Goal: Task Accomplishment & Management: Manage account settings

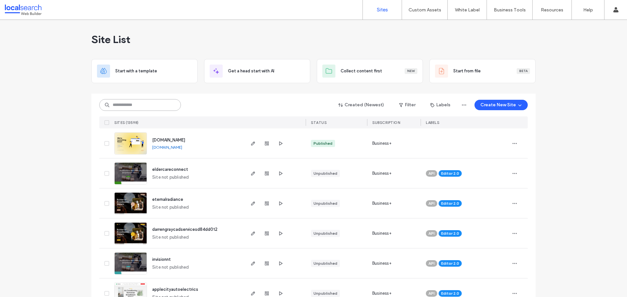
click at [117, 105] on input at bounding box center [140, 105] width 82 height 12
paste input "********"
type input "********"
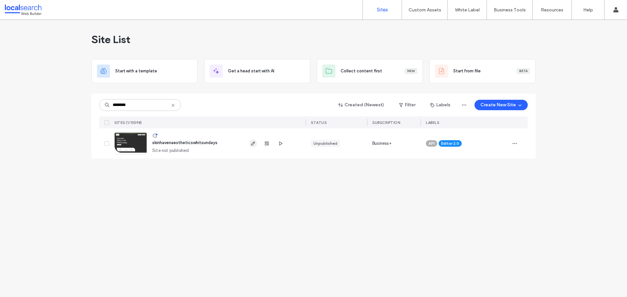
click at [252, 142] on icon "button" at bounding box center [252, 143] width 5 height 5
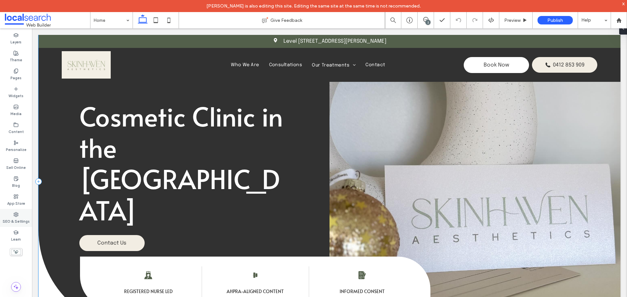
click at [25, 220] on label "SEO & Settings" at bounding box center [16, 220] width 27 height 7
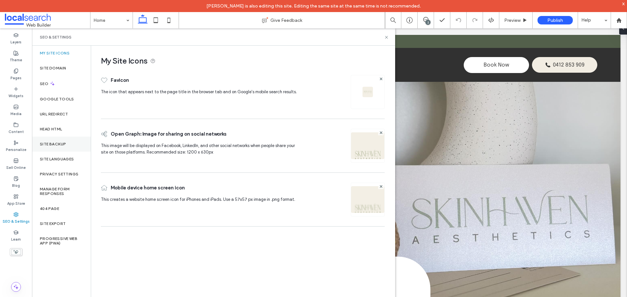
click at [61, 144] on label "Site Backup" at bounding box center [53, 144] width 26 height 5
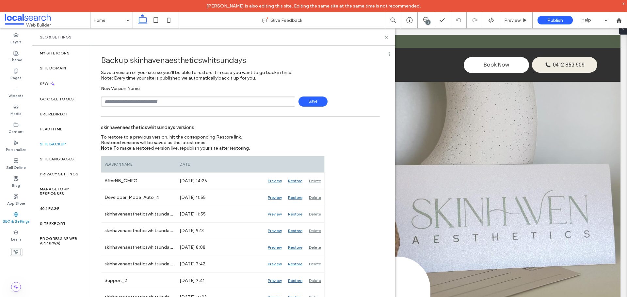
click at [136, 95] on div "New Version Name Save" at bounding box center [240, 96] width 279 height 21
click at [136, 100] on input "text" at bounding box center [198, 102] width 194 height 10
type input "**********"
click at [309, 102] on span "Save" at bounding box center [312, 102] width 29 height 10
click at [386, 37] on icon at bounding box center [386, 37] width 5 height 5
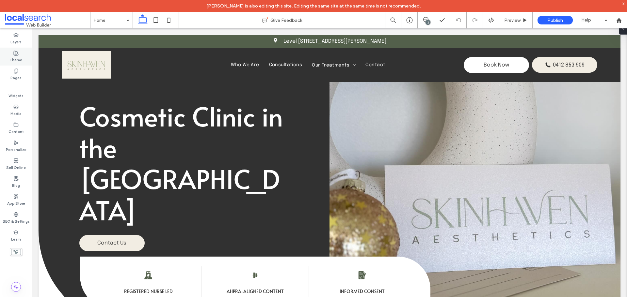
click at [20, 54] on div "Theme" at bounding box center [16, 57] width 32 height 18
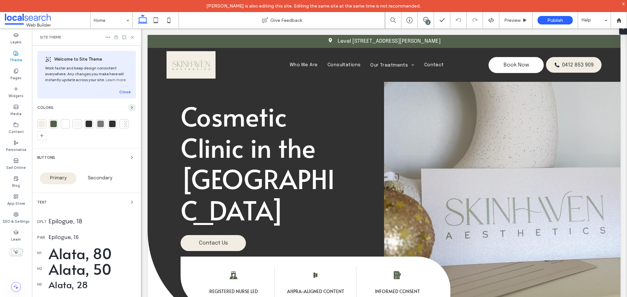
click at [129, 109] on icon "button" at bounding box center [131, 107] width 5 height 5
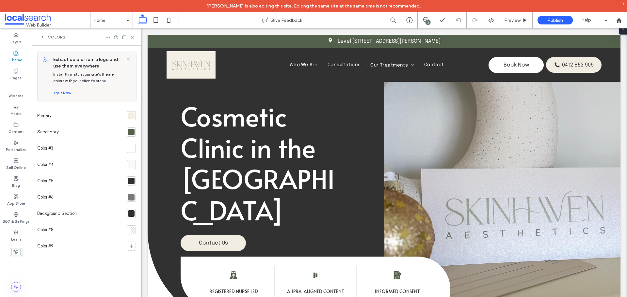
click at [133, 118] on div at bounding box center [131, 116] width 7 height 7
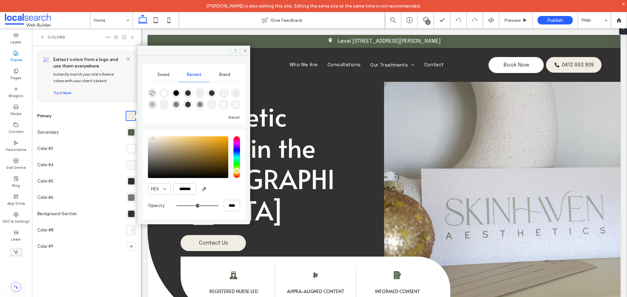
click at [131, 132] on div at bounding box center [131, 132] width 7 height 7
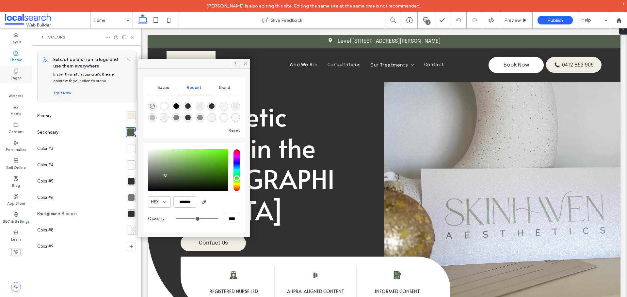
click at [10, 71] on div "Pages" at bounding box center [16, 75] width 32 height 18
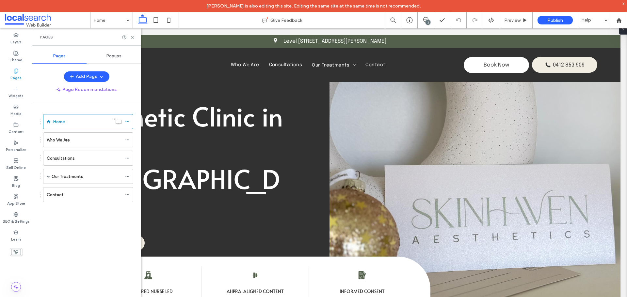
click at [122, 57] on div "Popups" at bounding box center [114, 56] width 55 height 14
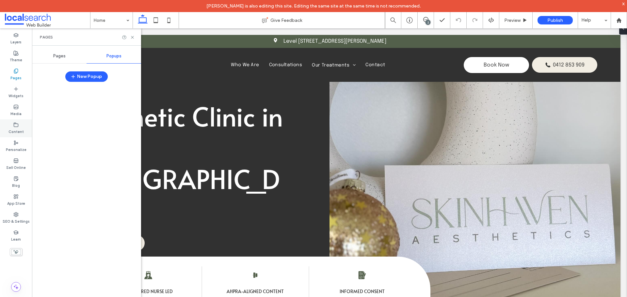
click at [18, 129] on label "Content" at bounding box center [15, 131] width 15 height 7
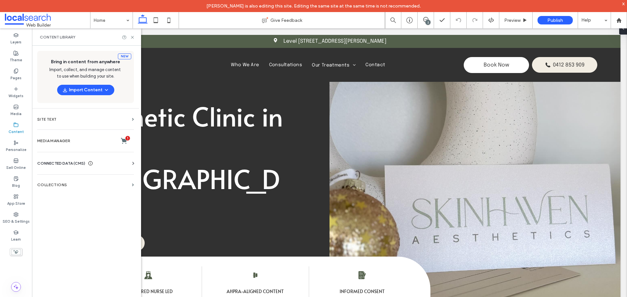
click at [131, 162] on div at bounding box center [86, 195] width 99 height 221
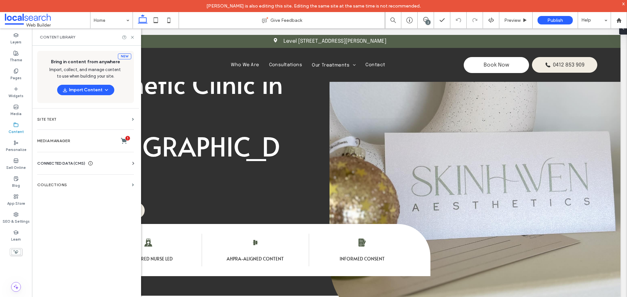
click at [69, 165] on span "CONNECTED DATA (CMS)" at bounding box center [61, 163] width 48 height 7
click at [72, 176] on section "Business Info" at bounding box center [86, 179] width 99 height 15
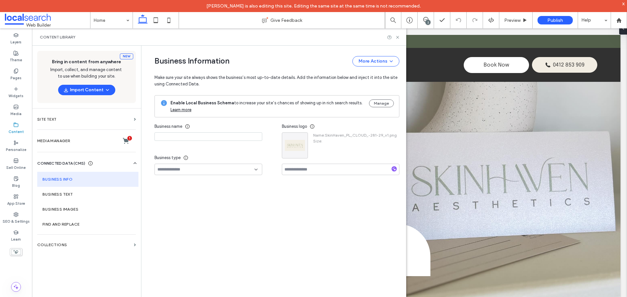
type input "**********"
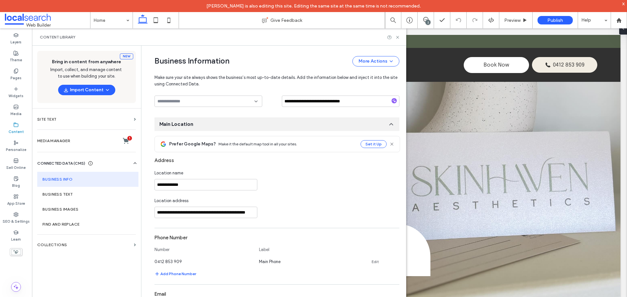
scroll to position [0, 0]
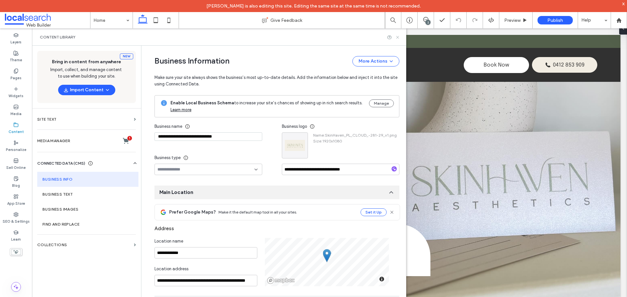
click at [397, 37] on icon at bounding box center [397, 37] width 5 height 5
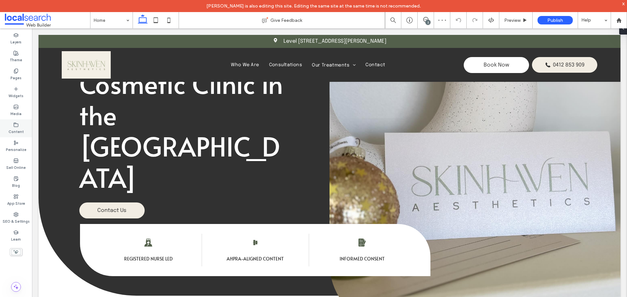
click at [16, 129] on label "Content" at bounding box center [15, 131] width 15 height 7
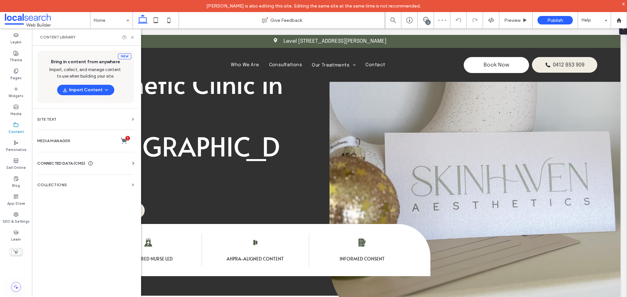
click at [66, 165] on span "CONNECTED DATA (CMS)" at bounding box center [61, 163] width 48 height 7
click at [69, 180] on label "Business Info" at bounding box center [86, 179] width 89 height 5
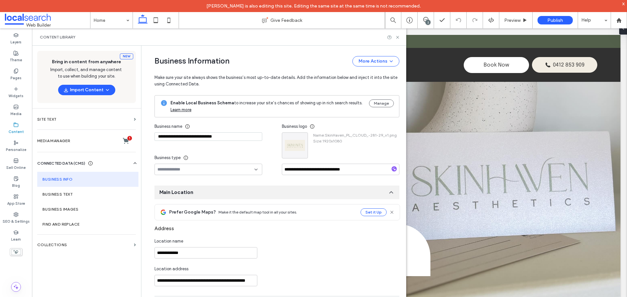
type input "**********"
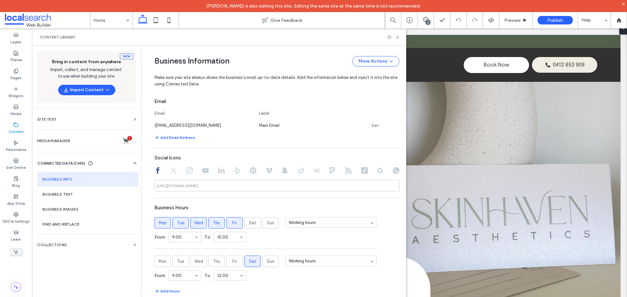
scroll to position [312, 0]
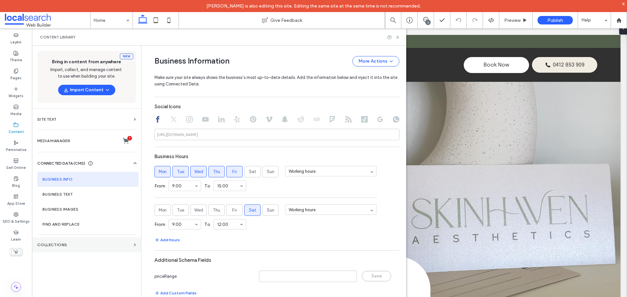
click at [105, 242] on section "Collections" at bounding box center [86, 245] width 109 height 15
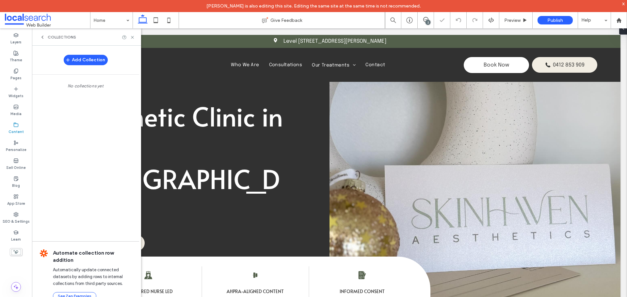
click at [41, 37] on icon at bounding box center [42, 37] width 5 height 5
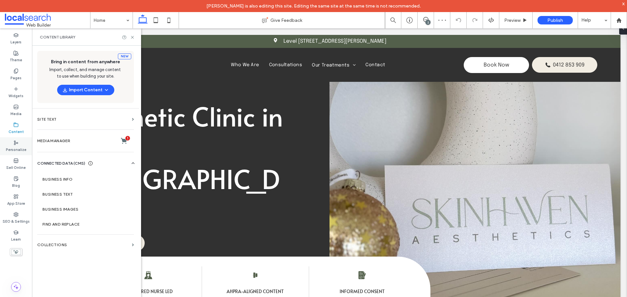
click at [21, 147] on label "Personalize" at bounding box center [16, 149] width 21 height 7
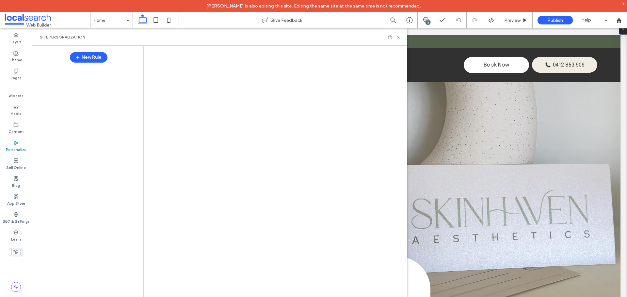
click at [16, 182] on div at bounding box center [313, 148] width 627 height 297
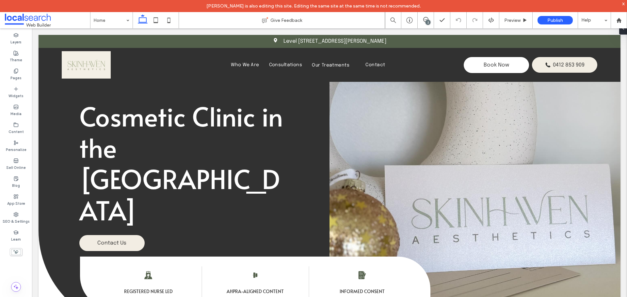
scroll to position [0, 0]
click at [16, 182] on label "Blog" at bounding box center [16, 184] width 8 height 7
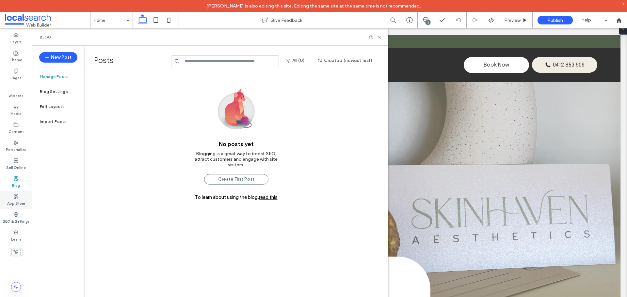
click at [16, 203] on label "App Store" at bounding box center [16, 202] width 18 height 7
click at [22, 219] on label "SEO & Settings" at bounding box center [16, 220] width 27 height 7
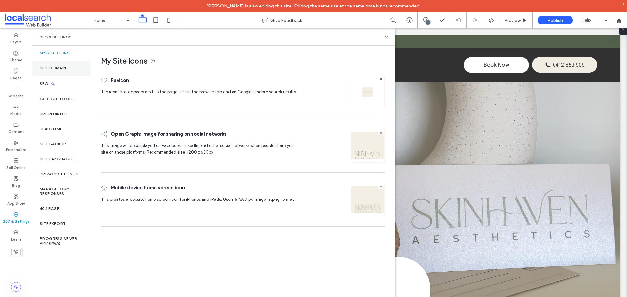
click at [60, 70] on label "Site Domain" at bounding box center [53, 68] width 26 height 5
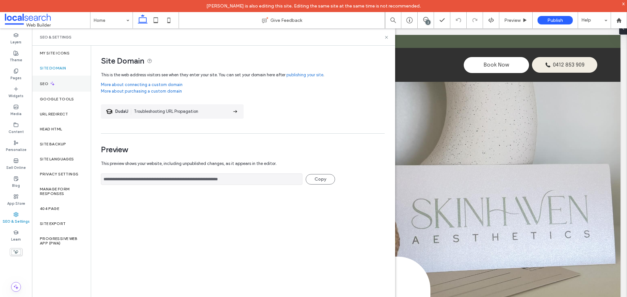
click at [63, 87] on div "SEO" at bounding box center [61, 84] width 59 height 16
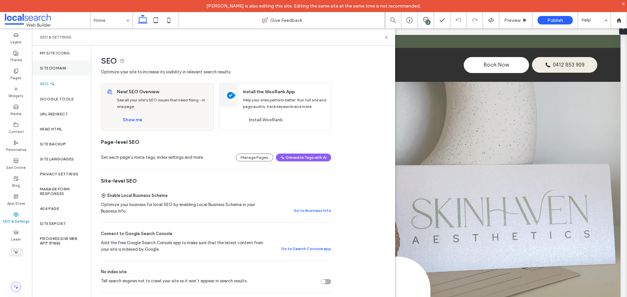
click at [66, 73] on div "Site Domain" at bounding box center [61, 68] width 59 height 15
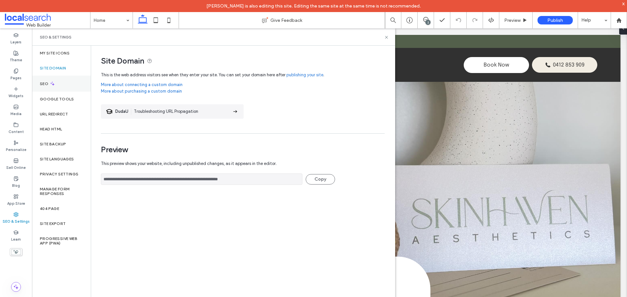
click at [66, 81] on div "SEO" at bounding box center [61, 84] width 59 height 16
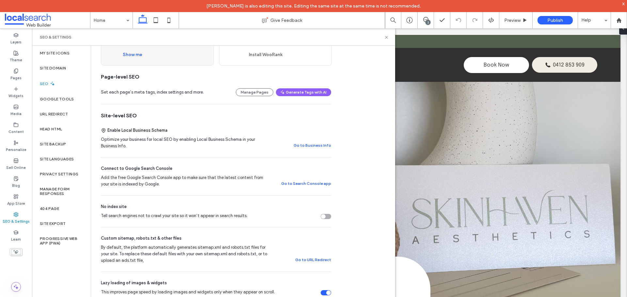
scroll to position [98, 0]
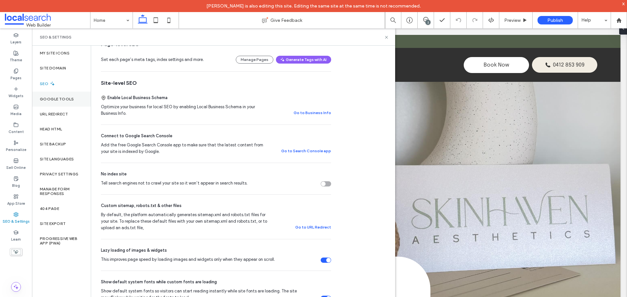
click at [45, 99] on label "Google Tools" at bounding box center [57, 99] width 34 height 5
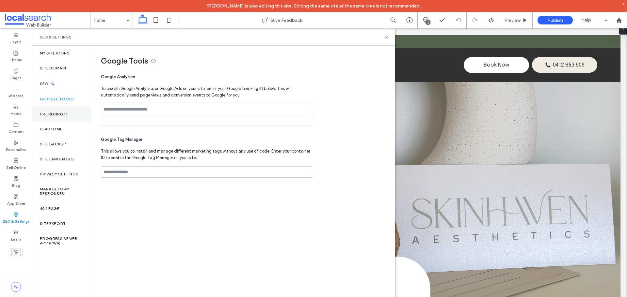
click at [59, 116] on label "URL Redirect" at bounding box center [54, 114] width 28 height 5
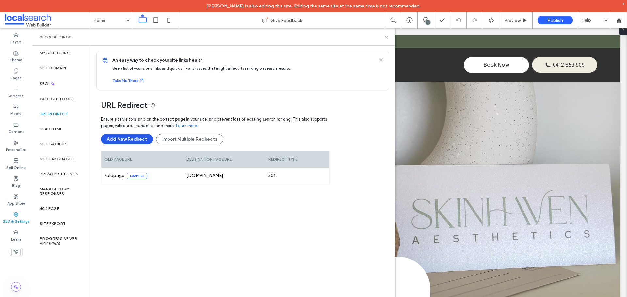
click at [120, 140] on button "Add New Redirect" at bounding box center [127, 139] width 52 height 10
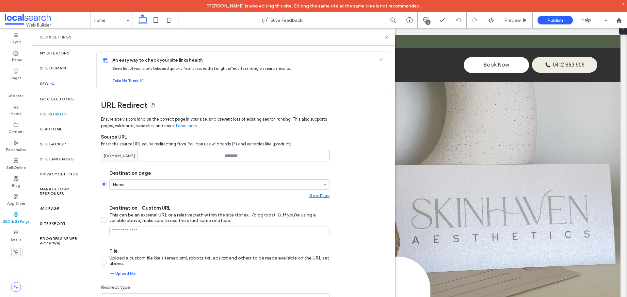
click at [244, 159] on input at bounding box center [215, 155] width 228 height 11
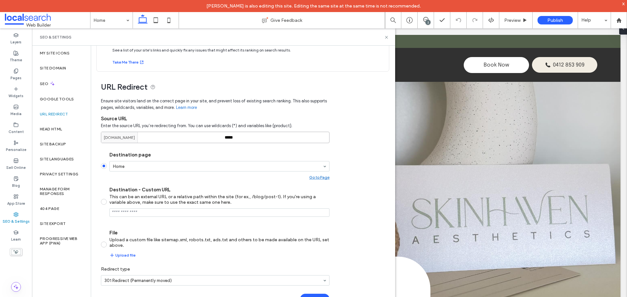
scroll to position [26, 0]
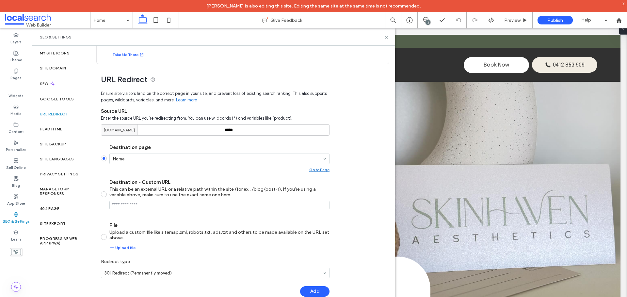
click at [320, 291] on div "Ensure site visitors land on the correct page in your site, and prevent loss of…" at bounding box center [215, 195] width 228 height 216
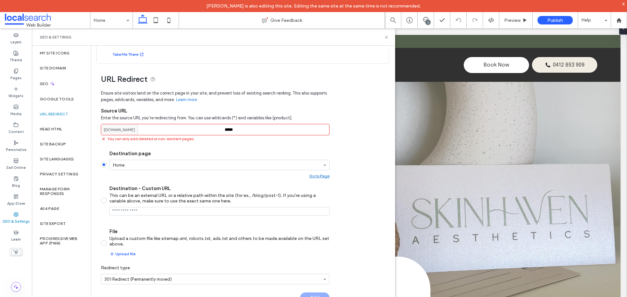
click at [236, 130] on input "*****" at bounding box center [215, 129] width 228 height 11
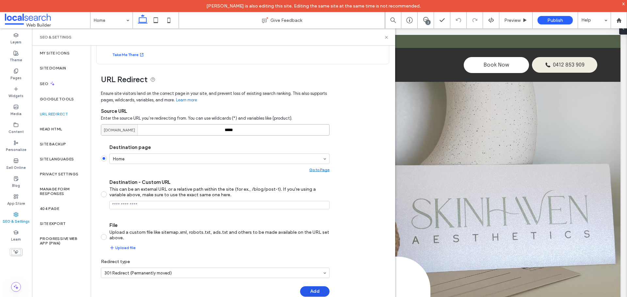
type input "*****"
click at [321, 293] on button "Add" at bounding box center [314, 292] width 29 height 10
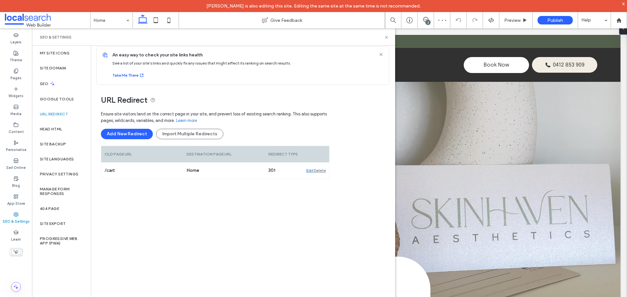
scroll to position [5, 0]
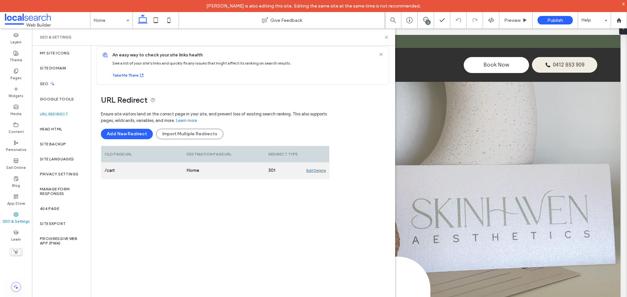
click at [308, 170] on div "Edit" at bounding box center [309, 171] width 7 height 16
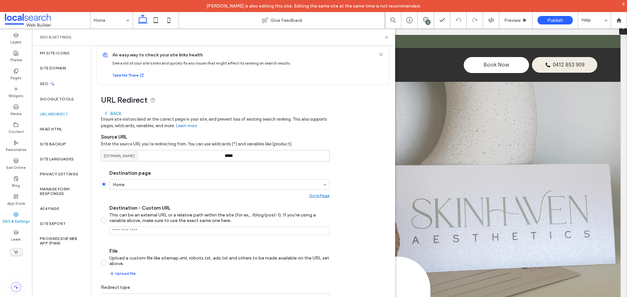
scroll to position [26, 0]
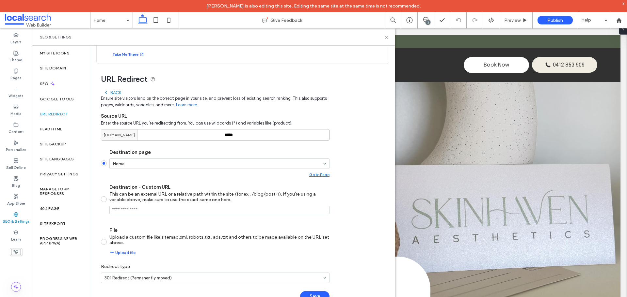
click at [230, 134] on input "*****" at bounding box center [215, 134] width 228 height 11
click at [231, 134] on input "*****" at bounding box center [215, 134] width 228 height 11
type input "*********"
click at [317, 294] on button "Save" at bounding box center [314, 296] width 29 height 10
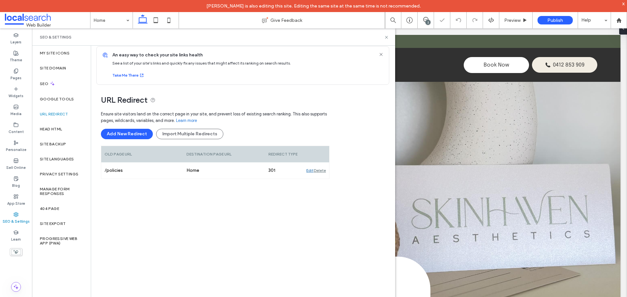
scroll to position [5, 0]
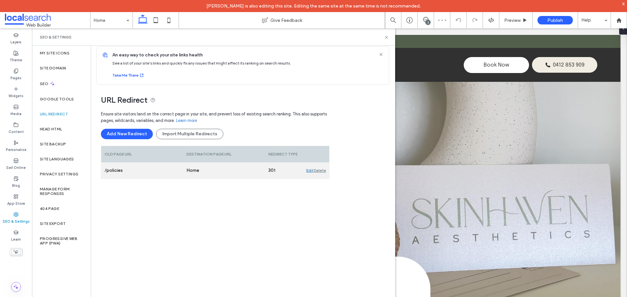
click at [310, 170] on div "Edit" at bounding box center [309, 171] width 7 height 16
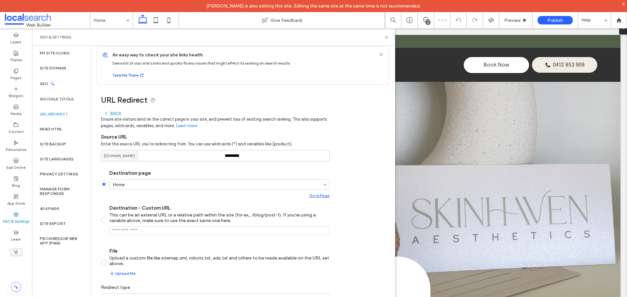
scroll to position [26, 0]
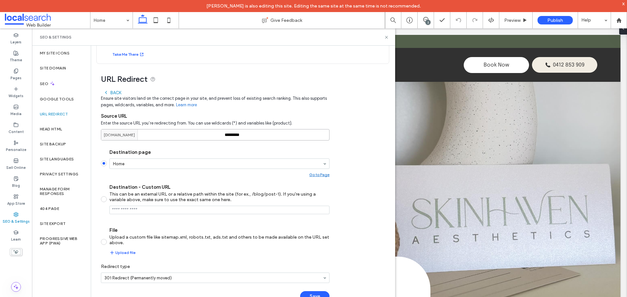
click at [237, 137] on input "*********" at bounding box center [215, 134] width 228 height 11
click at [236, 137] on input "*********" at bounding box center [215, 134] width 228 height 11
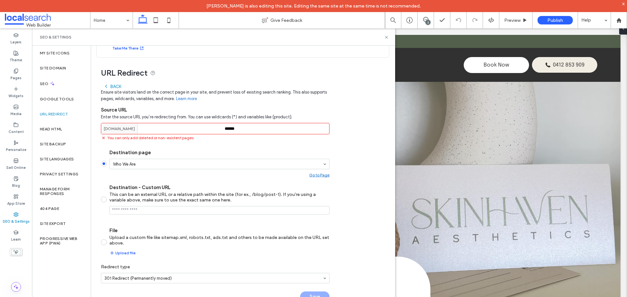
scroll to position [38, 0]
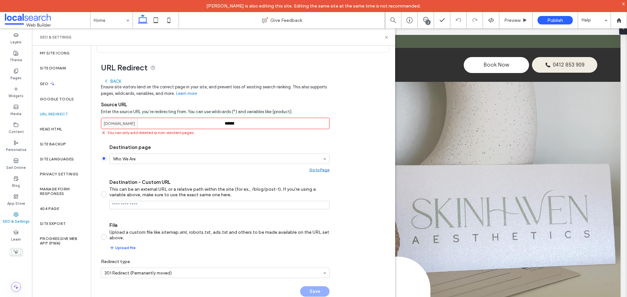
click at [275, 127] on input "******" at bounding box center [215, 123] width 228 height 11
click at [233, 124] on input "******" at bounding box center [215, 123] width 228 height 11
click at [233, 123] on input "******" at bounding box center [215, 123] width 228 height 11
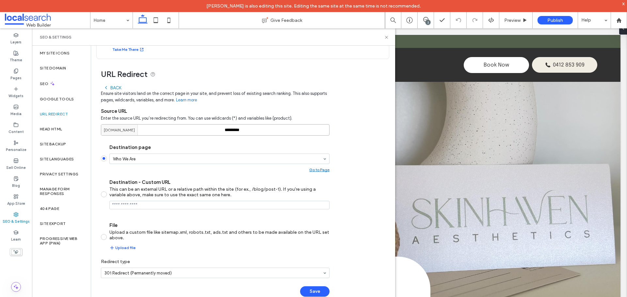
type input "*********"
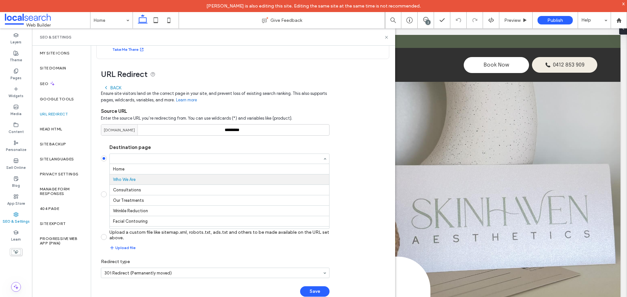
scroll to position [10, 0]
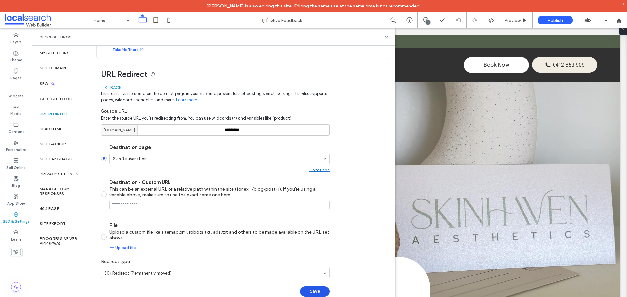
click at [314, 290] on button "Save" at bounding box center [314, 292] width 29 height 10
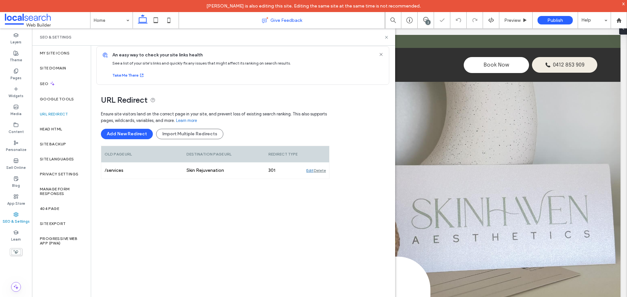
scroll to position [5, 0]
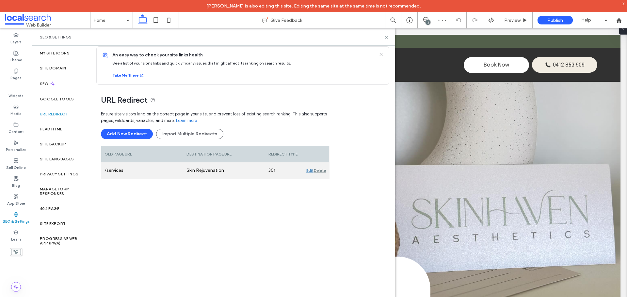
click at [309, 170] on div "Edit" at bounding box center [309, 171] width 7 height 16
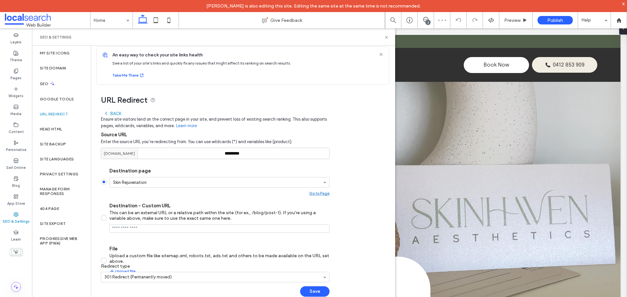
scroll to position [31, 0]
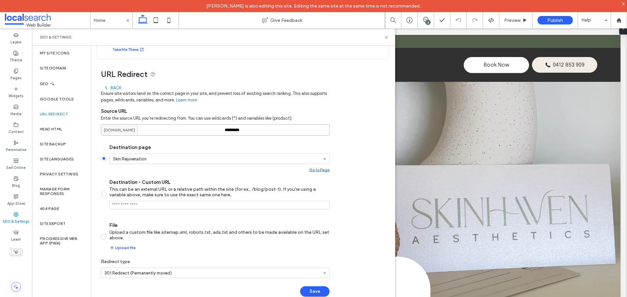
click at [235, 127] on input "*********" at bounding box center [215, 129] width 228 height 11
type input "********"
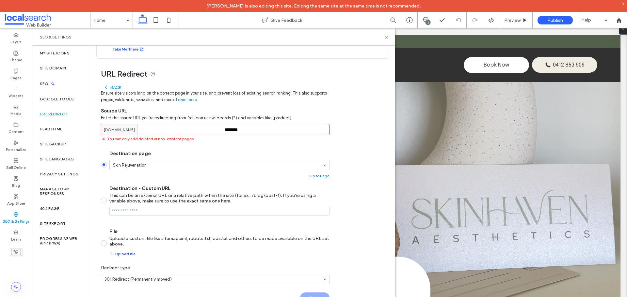
click at [240, 151] on div "Destination page Skin Rejuvenation Go to Page" at bounding box center [219, 165] width 220 height 28
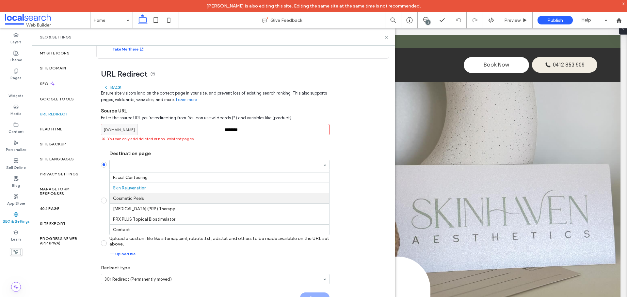
scroll to position [38, 0]
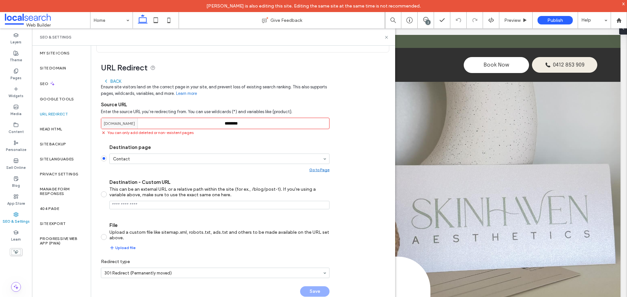
click at [253, 122] on input "********" at bounding box center [215, 123] width 228 height 11
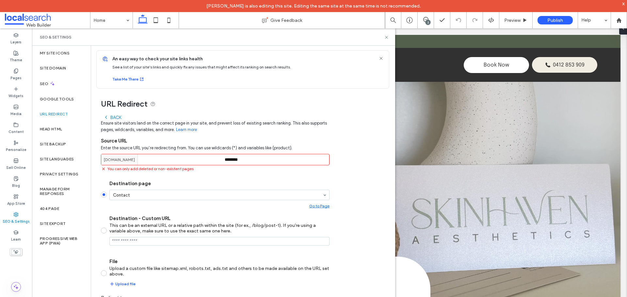
scroll to position [0, 0]
click at [109, 118] on div "Back" at bounding box center [112, 118] width 18 height 5
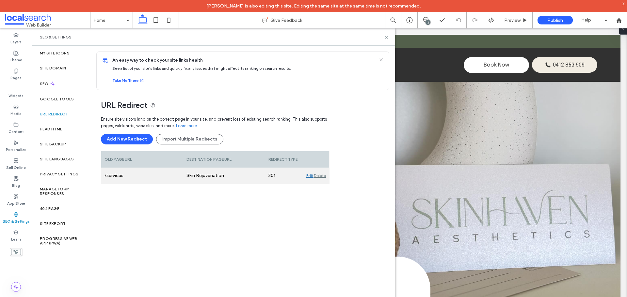
click at [321, 175] on div "Delete" at bounding box center [320, 176] width 12 height 16
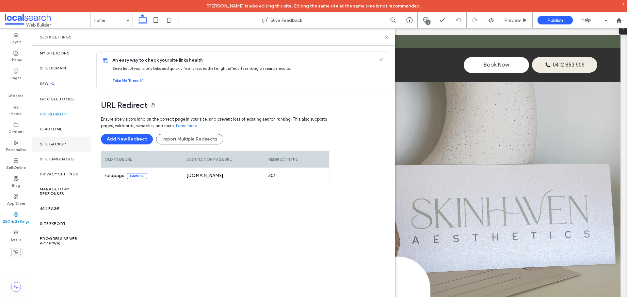
click at [49, 123] on div "Head HTML" at bounding box center [61, 129] width 59 height 15
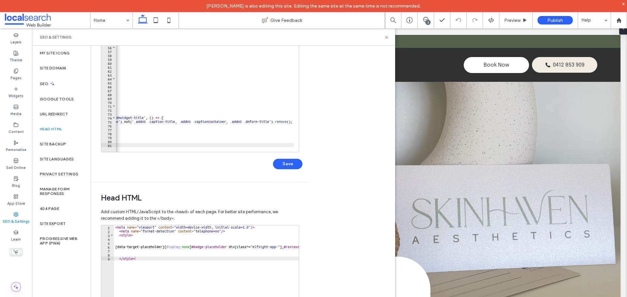
scroll to position [150, 0]
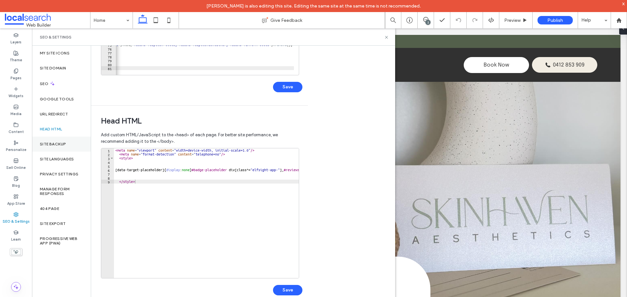
click at [68, 144] on div "Site Backup" at bounding box center [61, 144] width 59 height 15
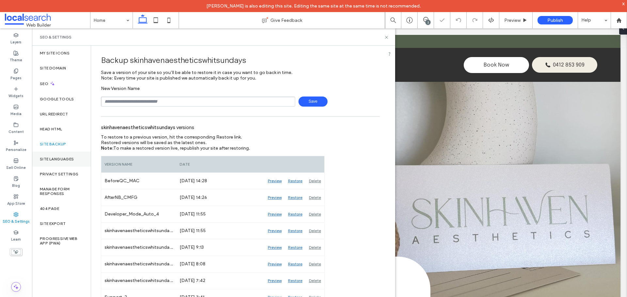
click at [58, 161] on label "Site Languages" at bounding box center [57, 159] width 34 height 5
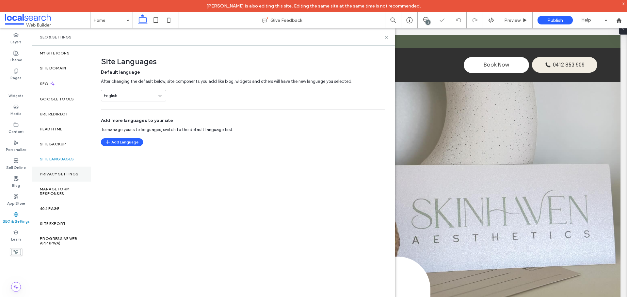
drag, startPoint x: 63, startPoint y: 172, endPoint x: 63, endPoint y: 181, distance: 9.5
click at [63, 172] on label "Privacy Settings" at bounding box center [59, 174] width 39 height 5
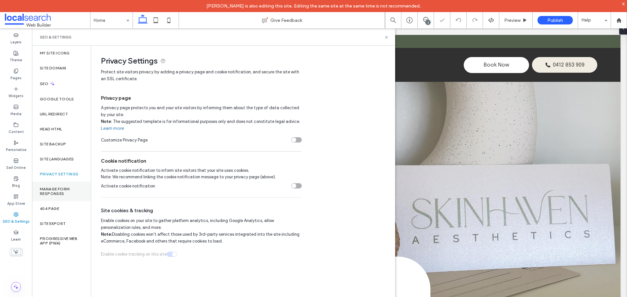
click at [62, 186] on div "Manage Form Responses" at bounding box center [61, 192] width 59 height 20
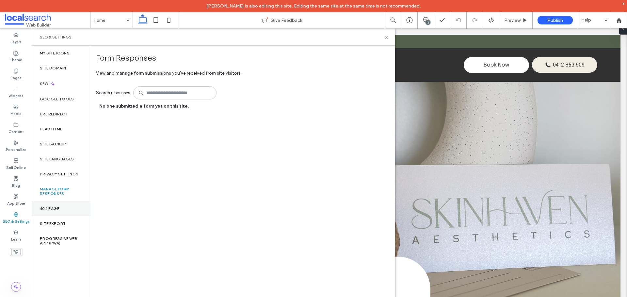
click at [63, 210] on div "404 Page" at bounding box center [61, 208] width 59 height 15
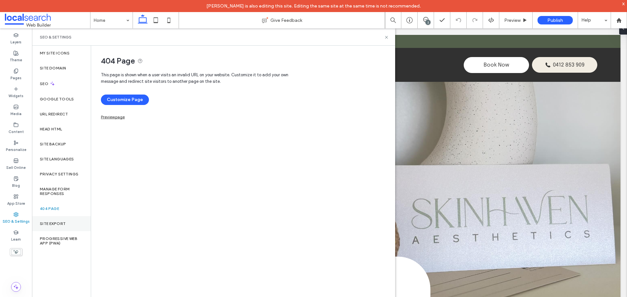
click at [62, 225] on label "Site Export" at bounding box center [53, 224] width 26 height 5
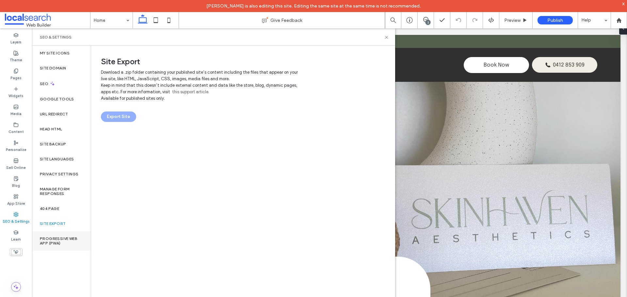
click at [58, 237] on label "Progressive Web App (PWA)" at bounding box center [61, 241] width 43 height 9
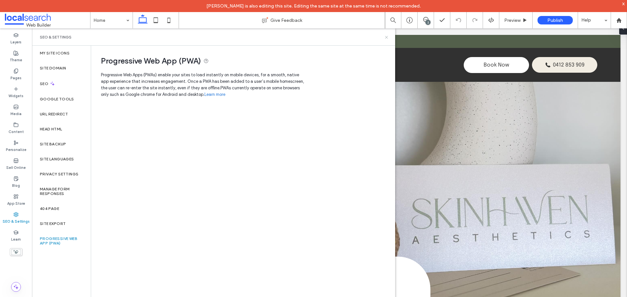
click at [386, 38] on use at bounding box center [386, 37] width 3 height 3
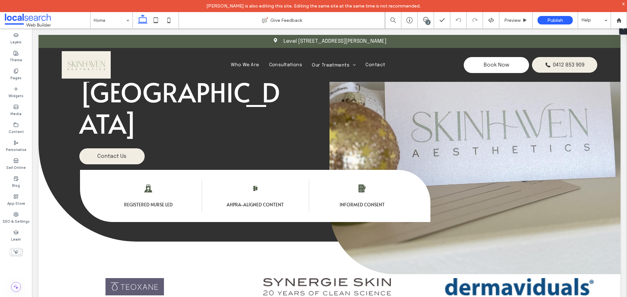
scroll to position [0, 0]
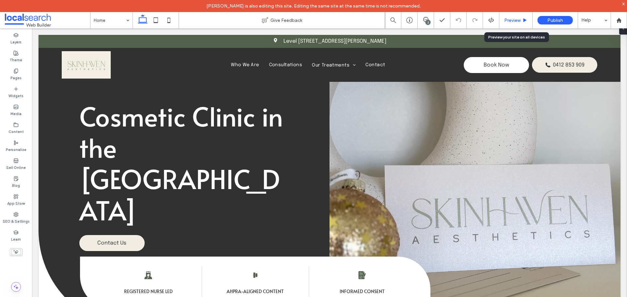
click at [522, 20] on div "Preview" at bounding box center [515, 21] width 33 height 6
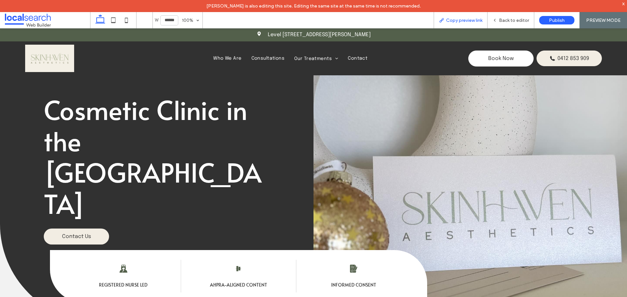
click at [456, 19] on span "Copy preview link" at bounding box center [464, 21] width 36 height 6
drag, startPoint x: 517, startPoint y: 23, endPoint x: 104, endPoint y: 182, distance: 442.7
click at [517, 23] on span "Back to editor" at bounding box center [514, 21] width 30 height 6
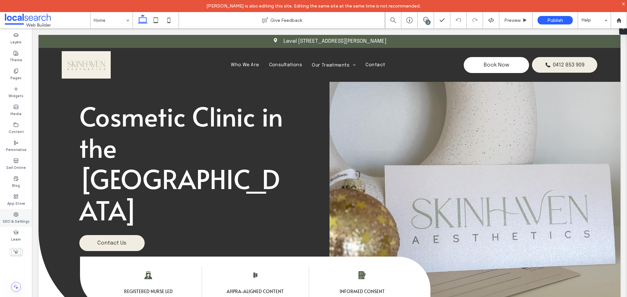
click at [23, 219] on label "SEO & Settings" at bounding box center [16, 220] width 27 height 7
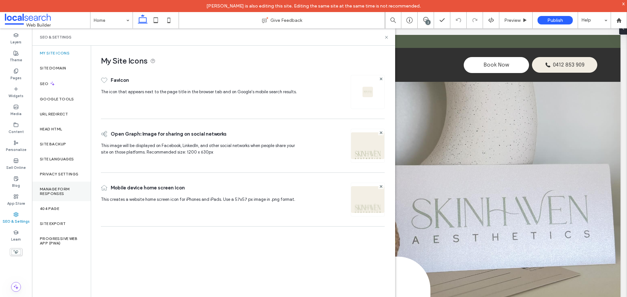
click at [64, 188] on label "Manage Form Responses" at bounding box center [61, 191] width 43 height 9
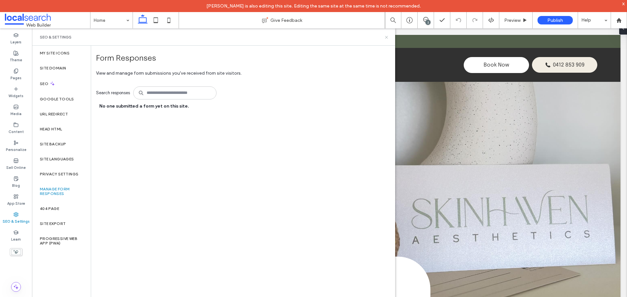
click at [387, 36] on icon at bounding box center [386, 37] width 5 height 5
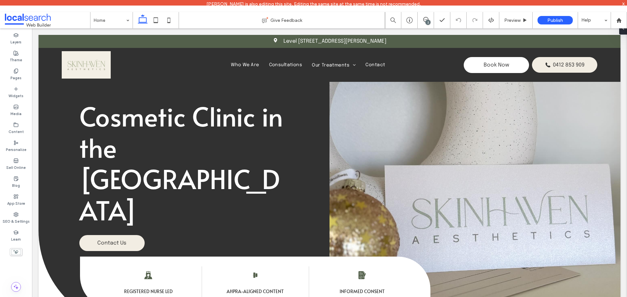
drag, startPoint x: 16, startPoint y: 57, endPoint x: 342, endPoint y: 1, distance: 331.2
click at [16, 57] on label "Theme" at bounding box center [16, 59] width 12 height 7
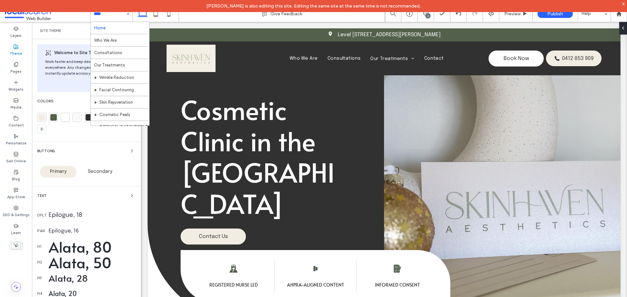
drag, startPoint x: 110, startPoint y: 17, endPoint x: 129, endPoint y: 7, distance: 21.6
click at [110, 17] on input at bounding box center [110, 14] width 32 height 16
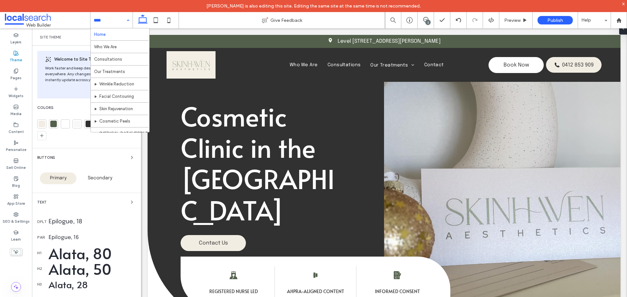
click at [118, 20] on input at bounding box center [110, 20] width 32 height 16
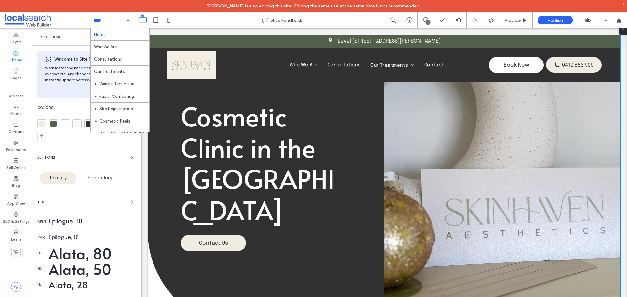
click at [435, 145] on div "Button" at bounding box center [502, 198] width 236 height 326
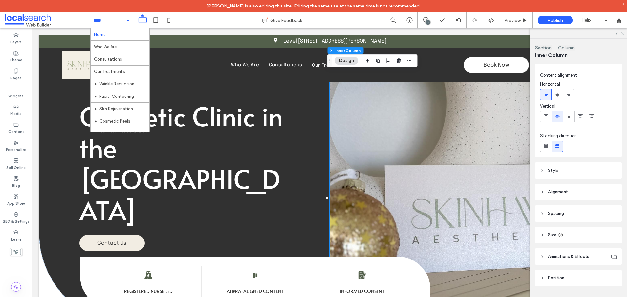
scroll to position [17, 0]
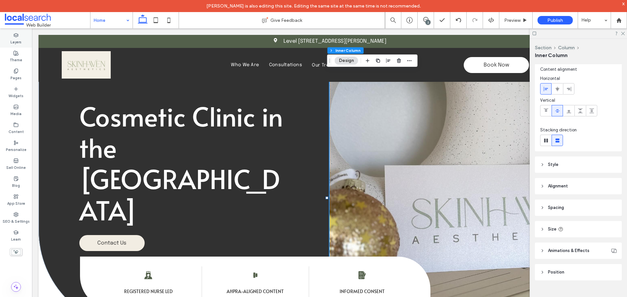
click at [16, 40] on label "Layers" at bounding box center [15, 41] width 11 height 7
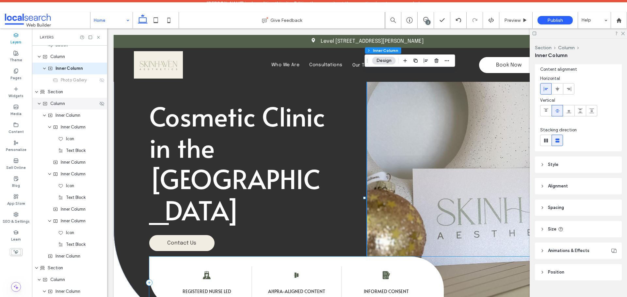
scroll to position [266, 0]
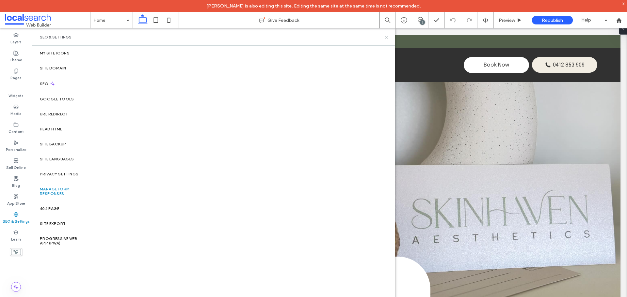
click at [387, 38] on icon at bounding box center [386, 37] width 5 height 5
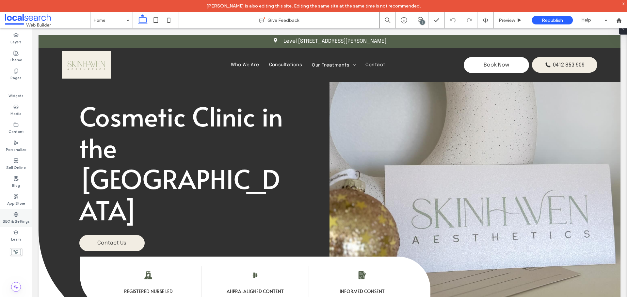
click at [21, 217] on div "SEO & Settings" at bounding box center [16, 218] width 32 height 18
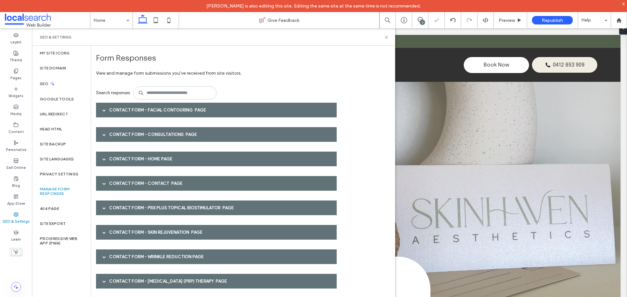
click at [208, 108] on div "Contact Form - Facial Contouring page" at bounding box center [216, 110] width 241 height 15
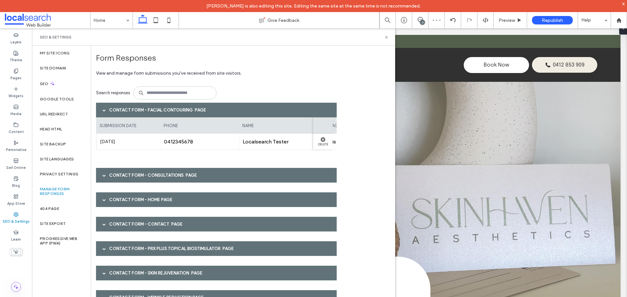
scroll to position [0, 162]
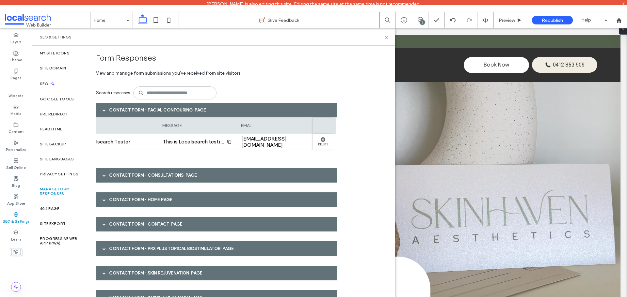
click at [218, 169] on div "Contact Form - Consultations page" at bounding box center [216, 175] width 241 height 15
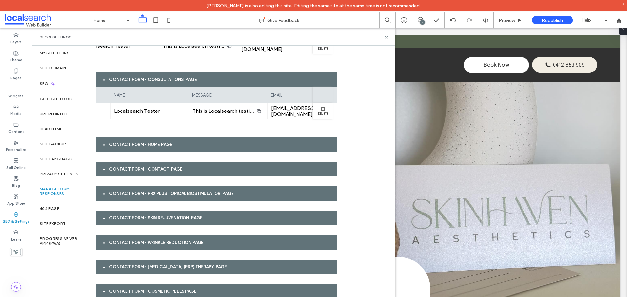
scroll to position [0, 131]
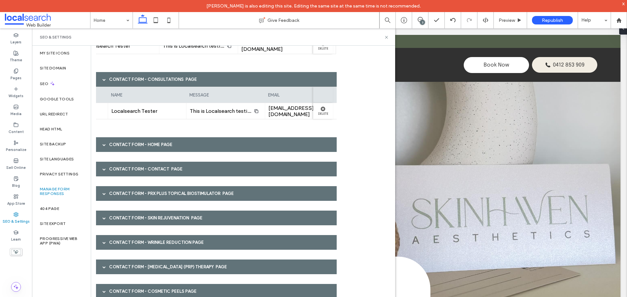
click at [247, 148] on div "Contact Form - Home page" at bounding box center [216, 144] width 241 height 15
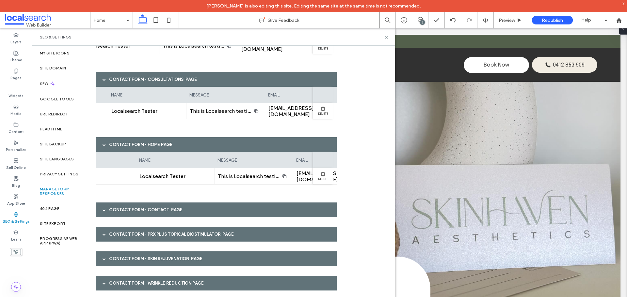
scroll to position [0, 108]
click at [259, 213] on div "Contact Form - Contact page" at bounding box center [216, 210] width 241 height 15
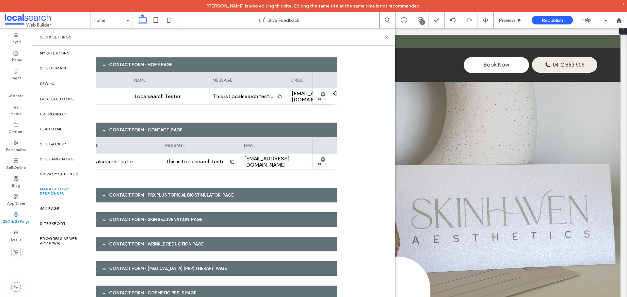
scroll to position [178, 0]
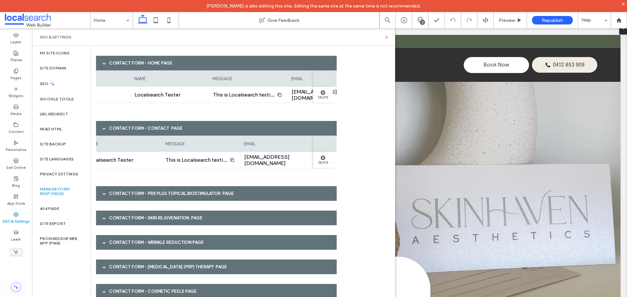
click at [225, 189] on div "Contact Form - PRX PLUS Topical Biostimulator page" at bounding box center [216, 193] width 241 height 15
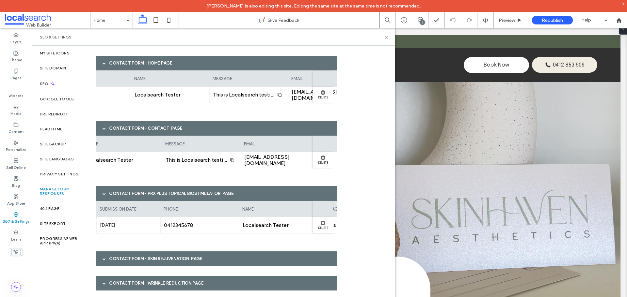
scroll to position [0, 162]
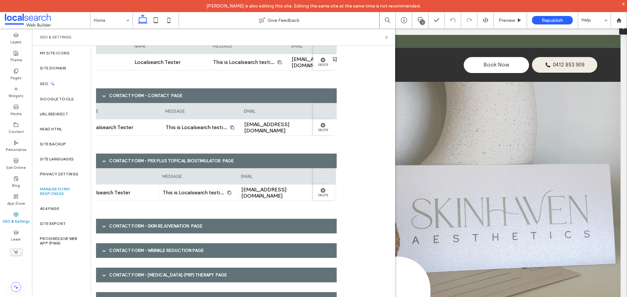
click at [228, 225] on div "Contact Form - Skin Rejuvenation page" at bounding box center [216, 226] width 241 height 15
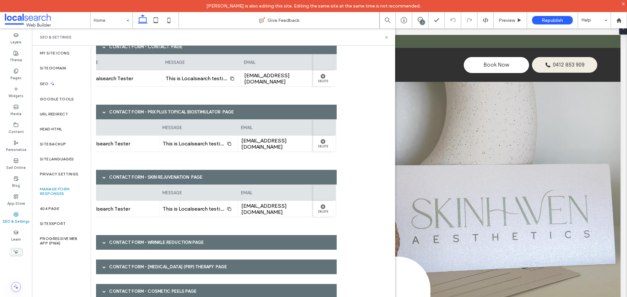
click at [226, 239] on div "Contact Form - Wrinkle Reduction page" at bounding box center [216, 242] width 241 height 15
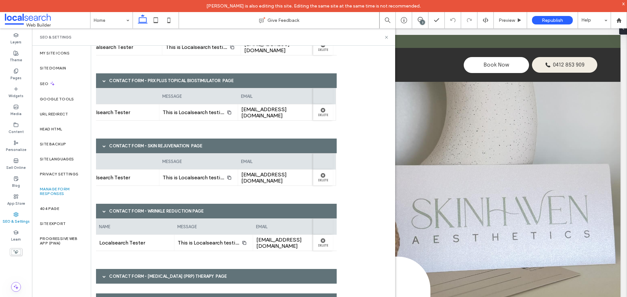
scroll to position [0, 154]
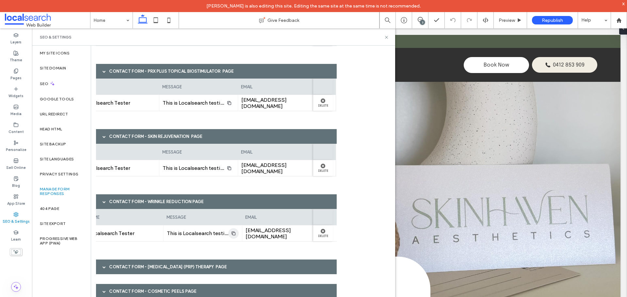
drag, startPoint x: 220, startPoint y: 262, endPoint x: 230, endPoint y: 229, distance: 34.9
click at [220, 262] on div "Contact Form - Platelet Rich Plasma (PRP) Therapy page" at bounding box center [216, 267] width 241 height 15
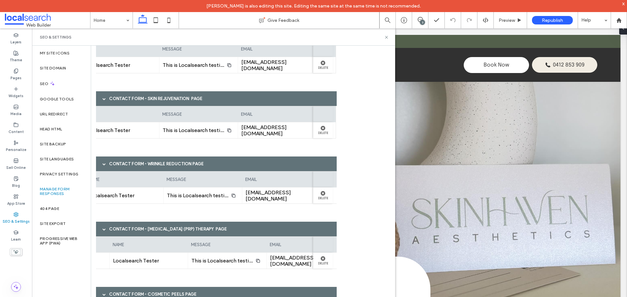
scroll to position [341, 0]
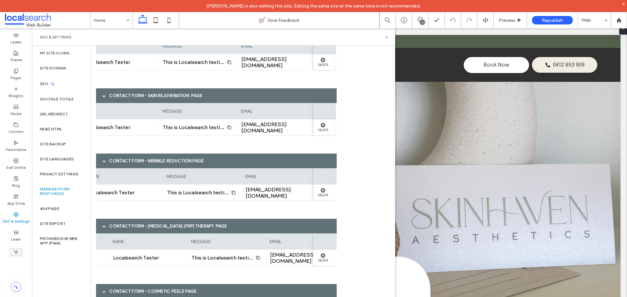
click at [214, 289] on div "Contact Form - Cosmetic Peels page" at bounding box center [216, 291] width 241 height 15
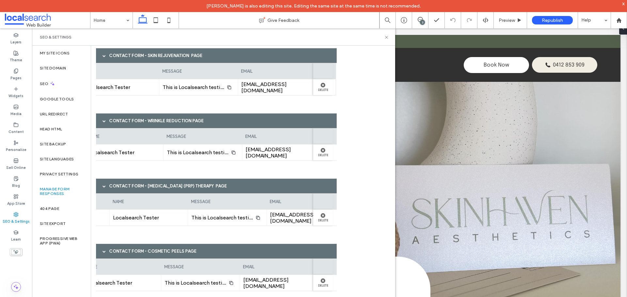
scroll to position [0, 162]
click at [385, 37] on icon at bounding box center [386, 37] width 5 height 5
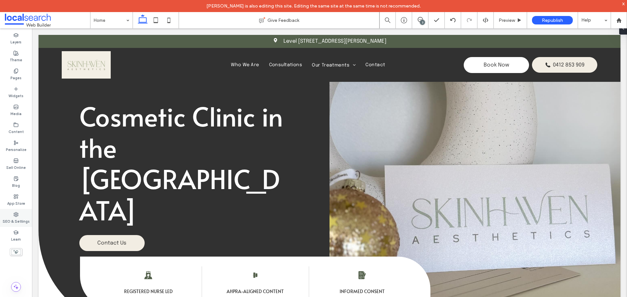
click at [21, 217] on label "SEO & Settings" at bounding box center [16, 220] width 27 height 7
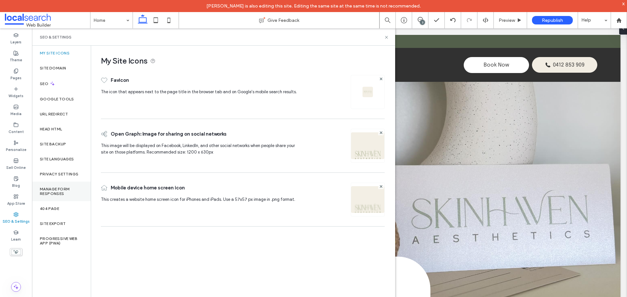
click at [48, 194] on label "Manage Form Responses" at bounding box center [61, 191] width 43 height 9
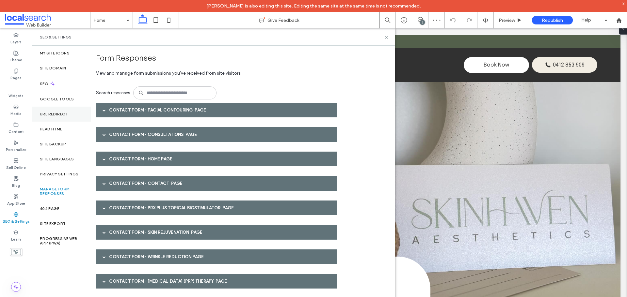
click at [64, 117] on div "URL Redirect" at bounding box center [61, 114] width 59 height 15
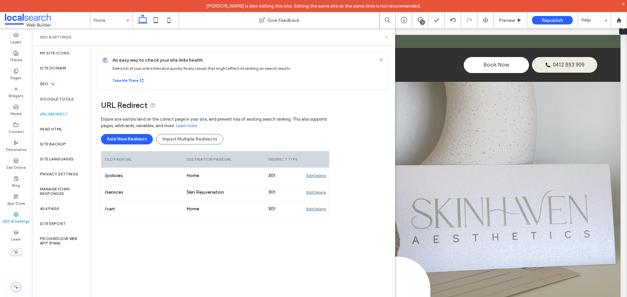
click at [386, 38] on icon at bounding box center [386, 37] width 5 height 5
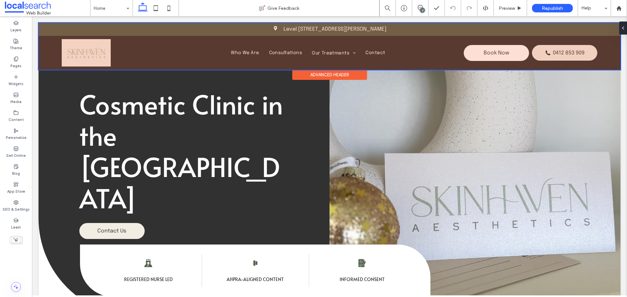
click at [97, 53] on div at bounding box center [330, 46] width 582 height 47
click at [97, 53] on img at bounding box center [86, 52] width 49 height 27
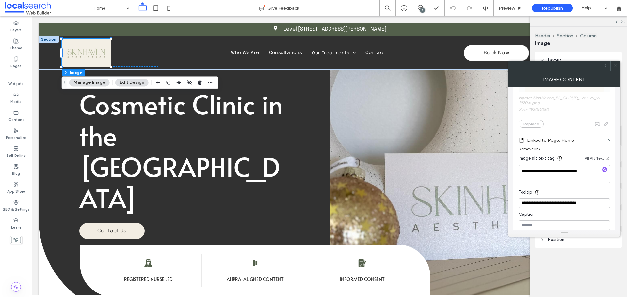
scroll to position [163, 0]
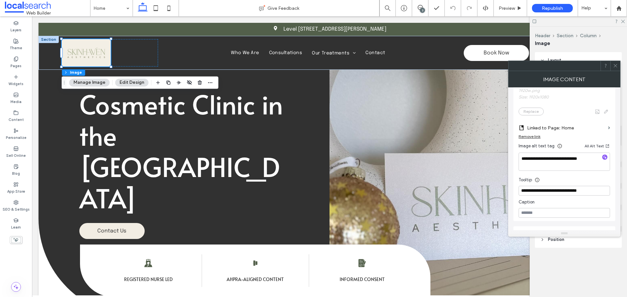
click at [615, 68] on span at bounding box center [615, 66] width 5 height 10
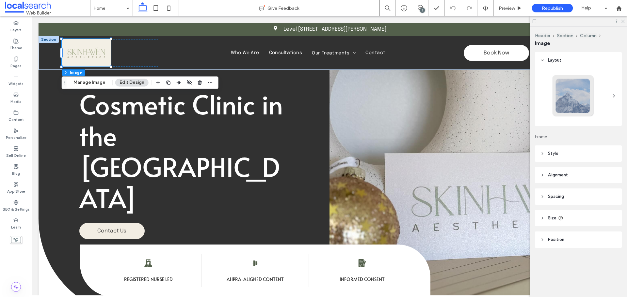
click at [623, 22] on use at bounding box center [623, 22] width 4 height 4
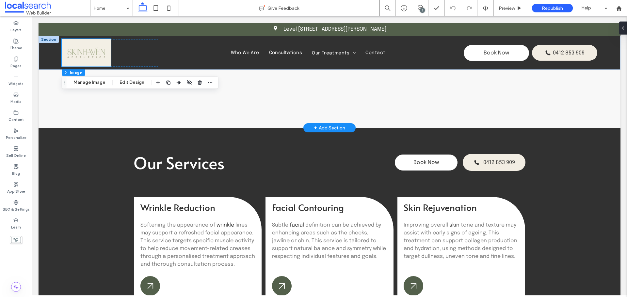
scroll to position [457, 0]
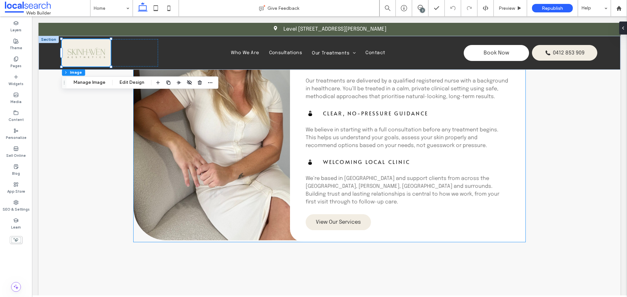
click at [222, 124] on link at bounding box center [245, 99] width 222 height 283
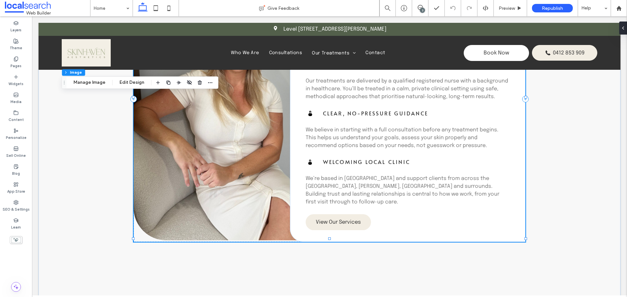
click at [222, 124] on link at bounding box center [245, 99] width 222 height 283
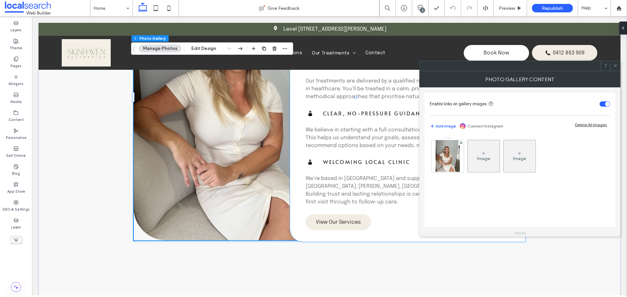
type input "**"
type input "****"
click at [447, 164] on img at bounding box center [447, 156] width 24 height 32
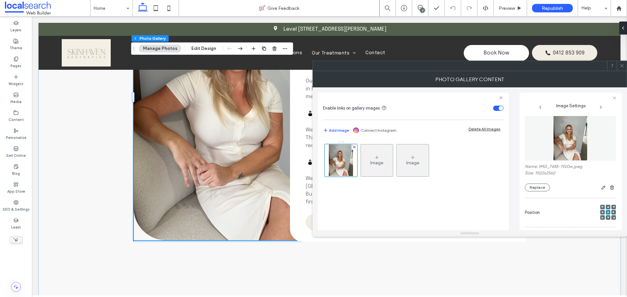
scroll to position [0, 0]
click at [621, 64] on icon at bounding box center [621, 65] width 5 height 5
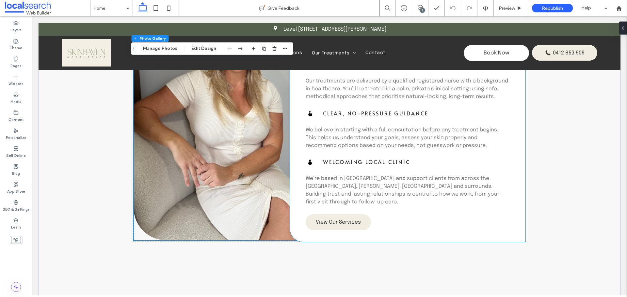
scroll to position [653, 0]
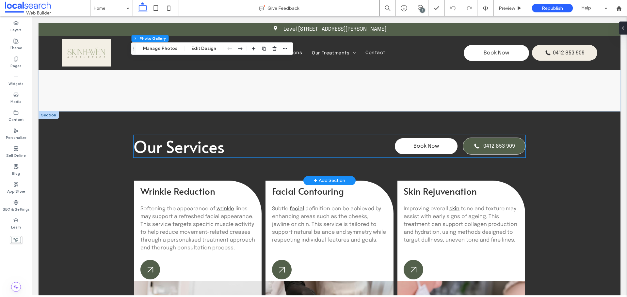
click at [512, 144] on span "0412 853 909" at bounding box center [499, 147] width 32 height 6
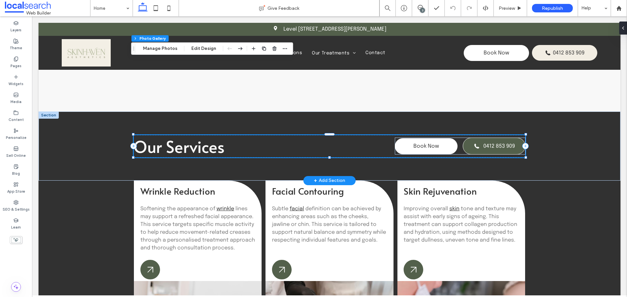
click at [512, 144] on span "0412 853 909" at bounding box center [499, 147] width 32 height 6
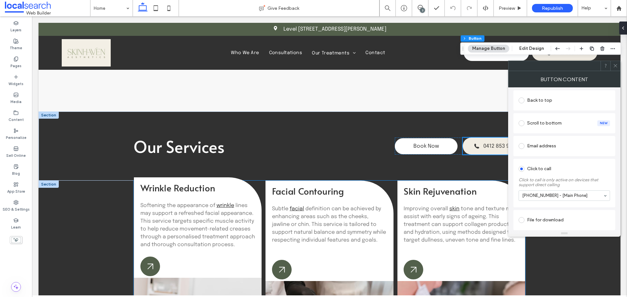
scroll to position [849, 0]
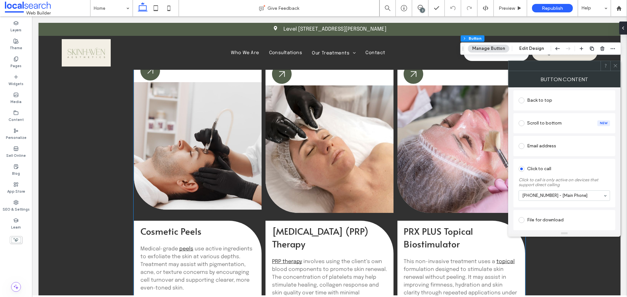
click at [217, 140] on link at bounding box center [198, 146] width 128 height 128
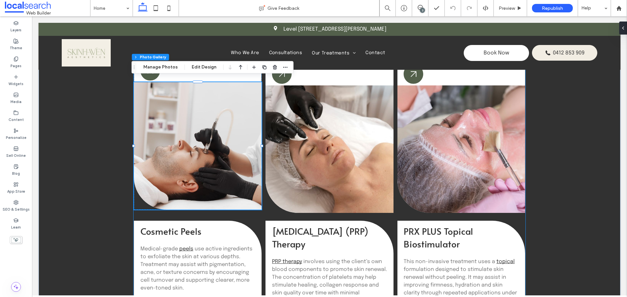
click at [188, 109] on link at bounding box center [198, 146] width 128 height 128
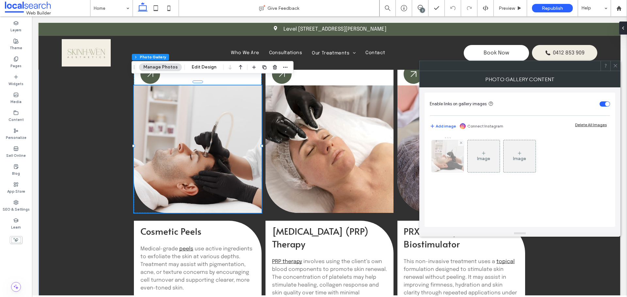
click at [450, 166] on img at bounding box center [447, 156] width 48 height 32
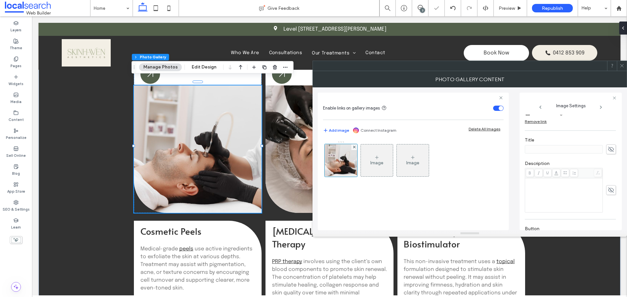
scroll to position [204, 0]
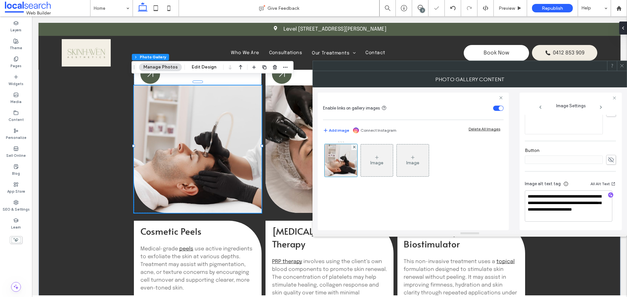
click at [622, 65] on icon at bounding box center [621, 65] width 5 height 5
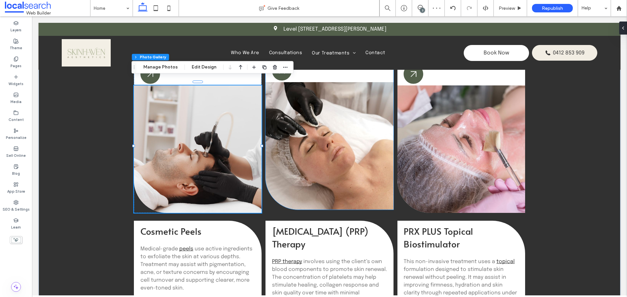
click at [335, 134] on link at bounding box center [329, 146] width 128 height 128
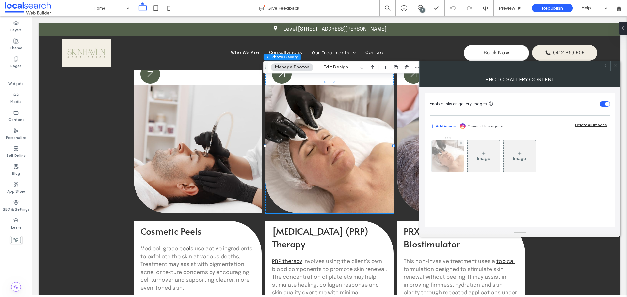
click at [446, 156] on img at bounding box center [447, 156] width 48 height 32
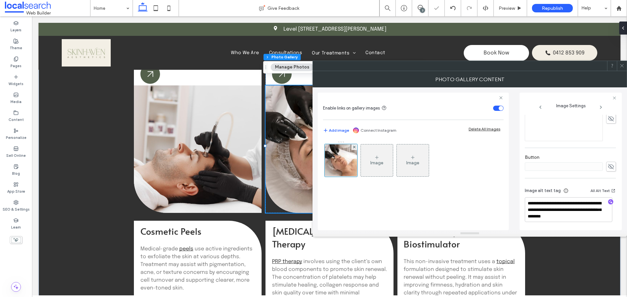
scroll to position [198, 0]
click at [621, 65] on use at bounding box center [621, 65] width 3 height 3
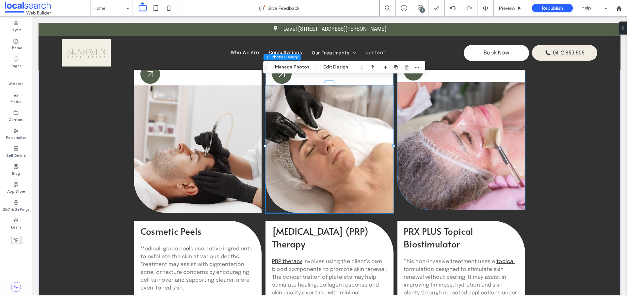
click at [451, 134] on link at bounding box center [461, 146] width 128 height 128
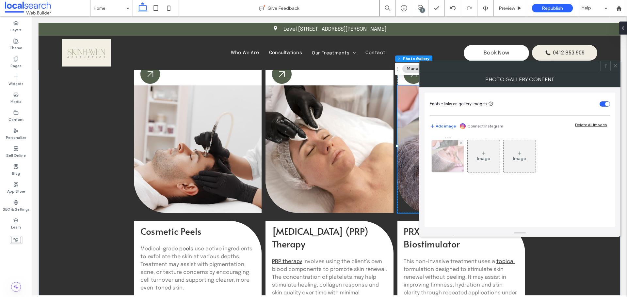
click at [445, 156] on div at bounding box center [448, 156] width 32 height 32
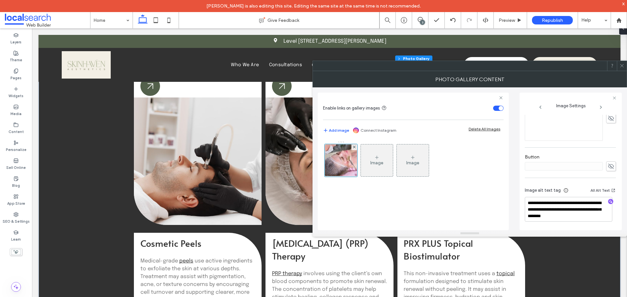
click at [622, 68] on icon at bounding box center [621, 65] width 5 height 5
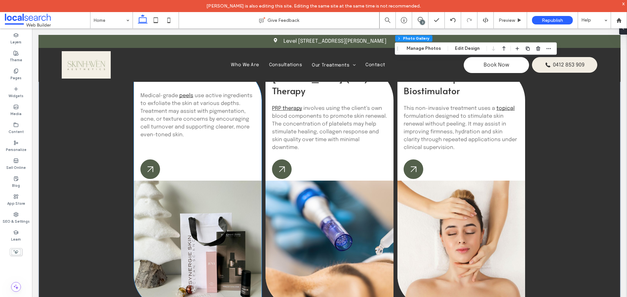
scroll to position [1045, 0]
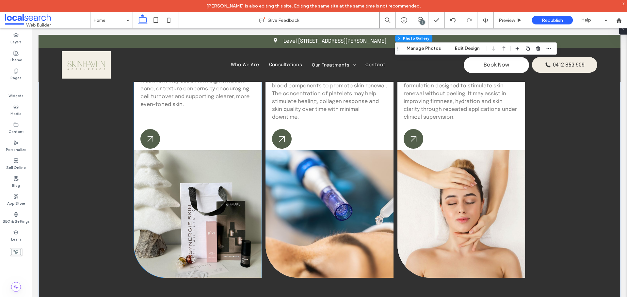
click at [191, 181] on link at bounding box center [198, 214] width 128 height 128
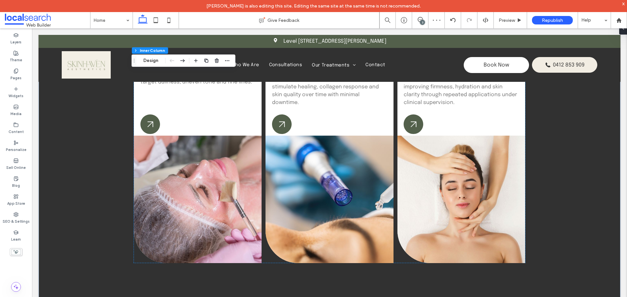
scroll to position [1052, 0]
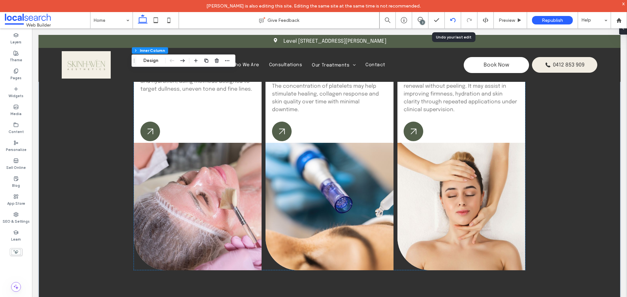
click at [450, 23] on icon at bounding box center [452, 20] width 5 height 5
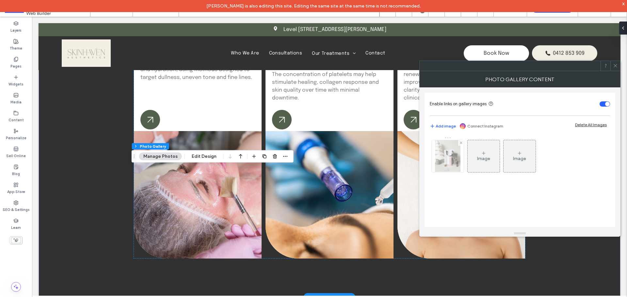
click at [449, 161] on div at bounding box center [448, 156] width 32 height 32
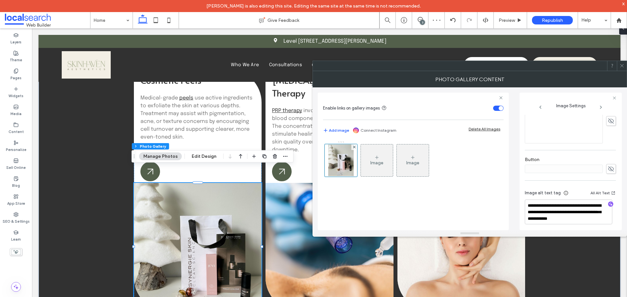
scroll to position [208, 0]
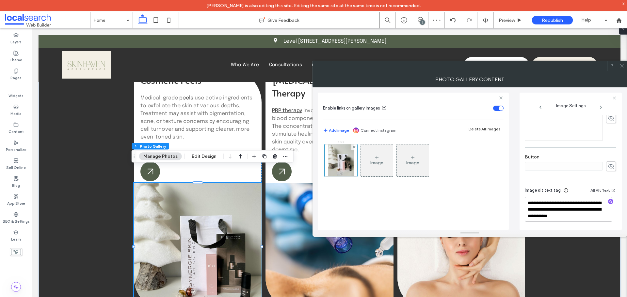
click at [622, 64] on icon at bounding box center [621, 65] width 5 height 5
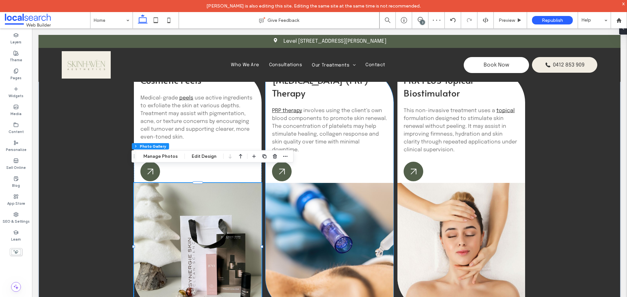
scroll to position [1045, 0]
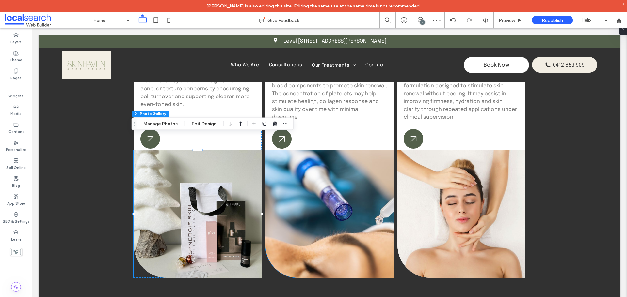
click at [352, 177] on link at bounding box center [329, 214] width 128 height 128
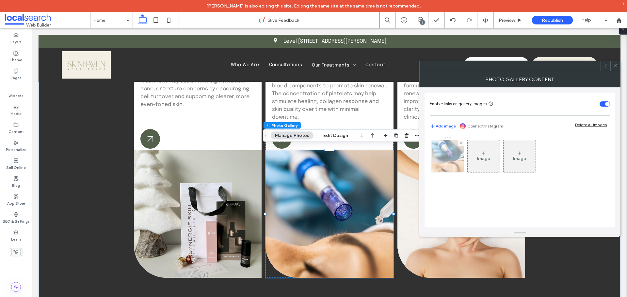
click at [441, 158] on img at bounding box center [447, 156] width 48 height 32
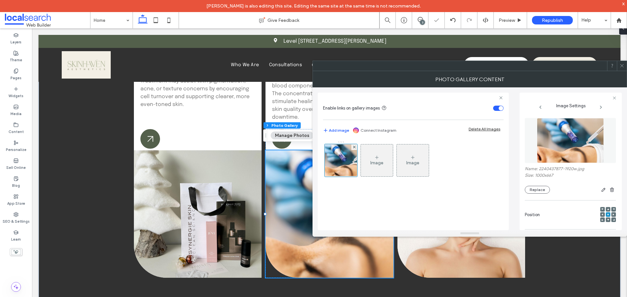
scroll to position [208, 0]
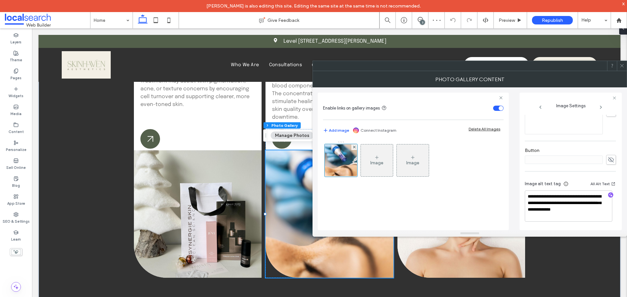
click at [622, 68] on icon at bounding box center [621, 65] width 5 height 5
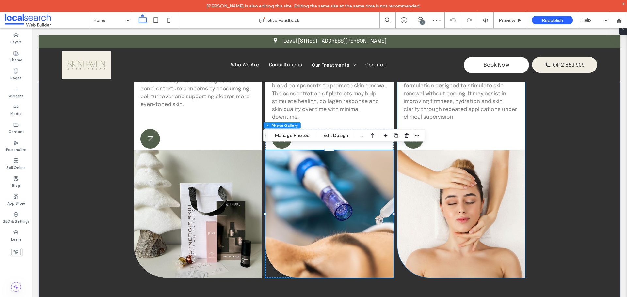
click at [499, 197] on link at bounding box center [461, 214] width 128 height 128
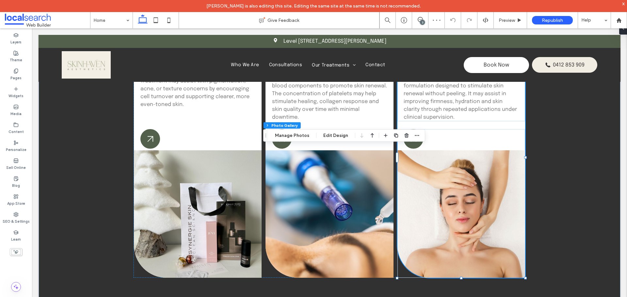
click at [499, 197] on link at bounding box center [461, 214] width 128 height 128
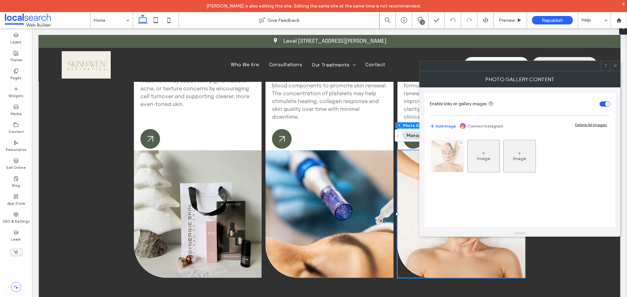
click at [452, 166] on img at bounding box center [447, 156] width 50 height 32
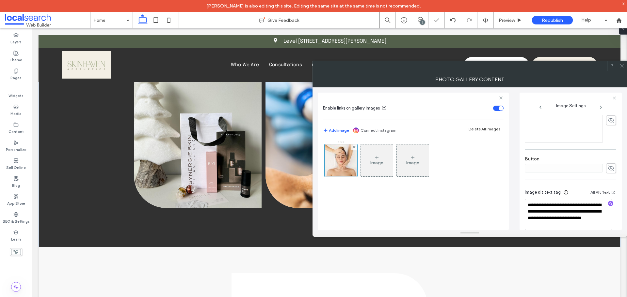
scroll to position [1142, 0]
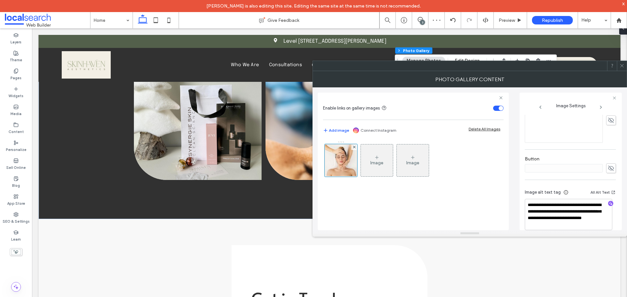
click at [622, 67] on icon at bounding box center [621, 65] width 5 height 5
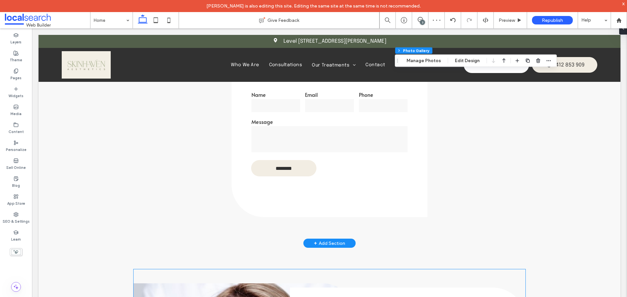
scroll to position [1599, 0]
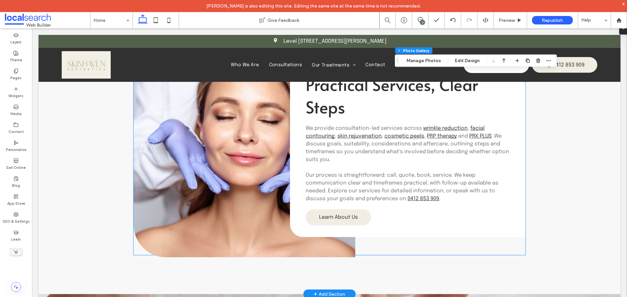
click at [228, 137] on link at bounding box center [245, 152] width 222 height 212
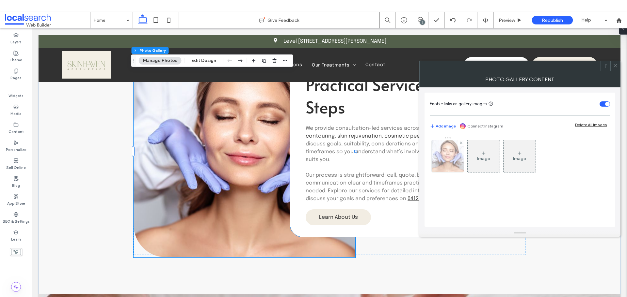
type input "**"
type input "****"
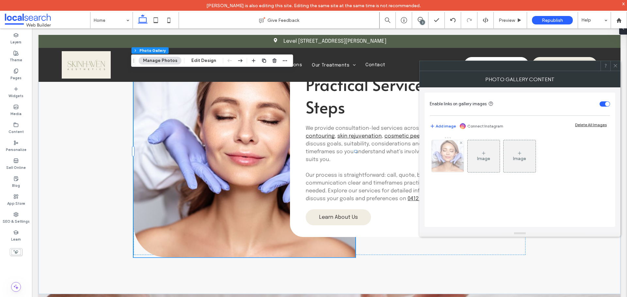
click at [440, 163] on div at bounding box center [448, 156] width 32 height 32
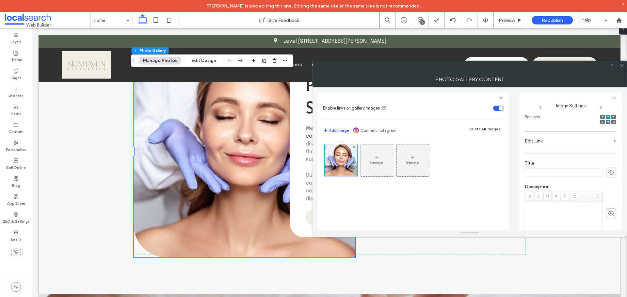
scroll to position [196, 0]
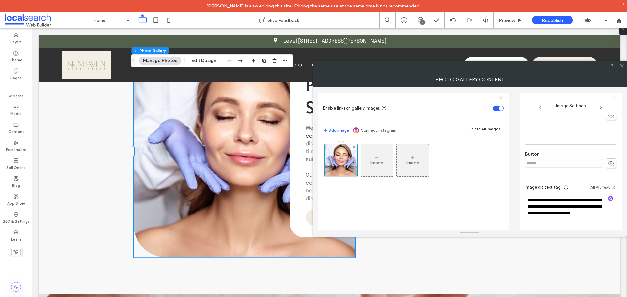
click at [620, 65] on icon at bounding box center [621, 65] width 5 height 5
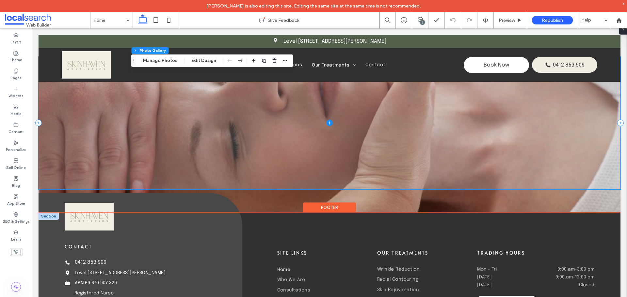
scroll to position [1934, 0]
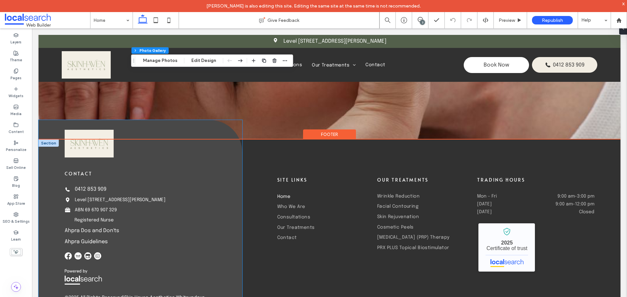
click at [93, 148] on img at bounding box center [89, 143] width 49 height 27
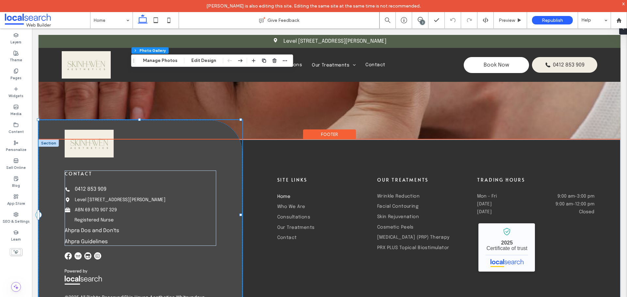
click at [93, 148] on img at bounding box center [89, 143] width 49 height 27
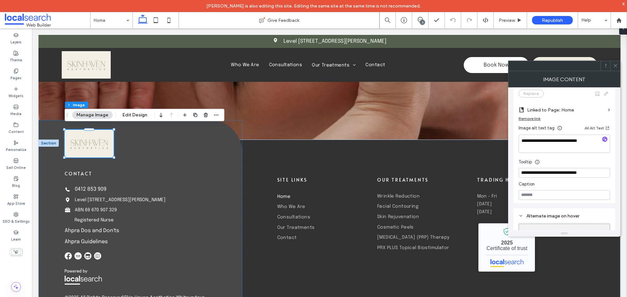
scroll to position [196, 0]
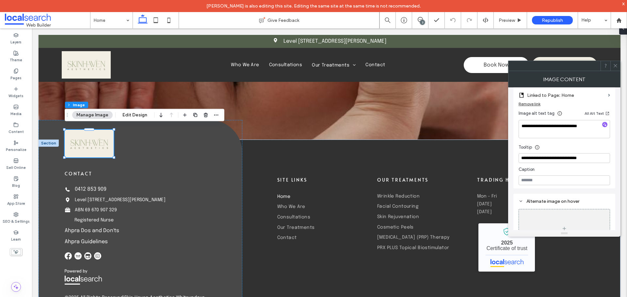
click at [612, 63] on div at bounding box center [615, 66] width 10 height 10
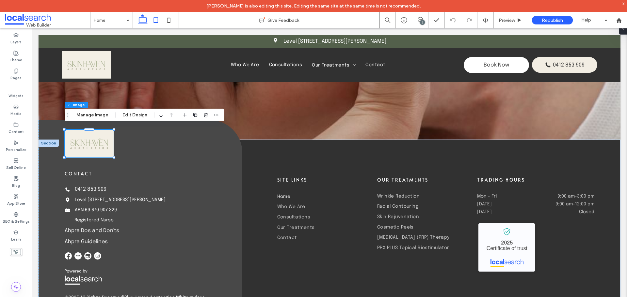
click at [161, 23] on icon at bounding box center [155, 20] width 13 height 13
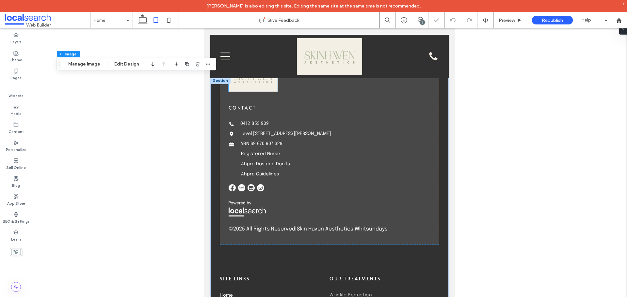
scroll to position [1428, 0]
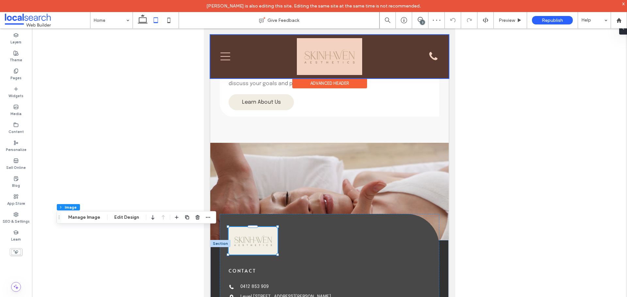
click at [314, 52] on div at bounding box center [329, 56] width 238 height 43
click at [314, 52] on img at bounding box center [329, 56] width 65 height 37
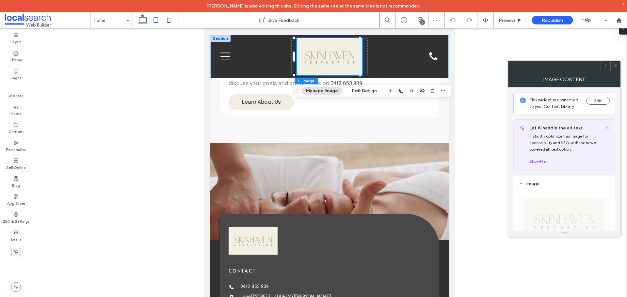
scroll to position [163, 0]
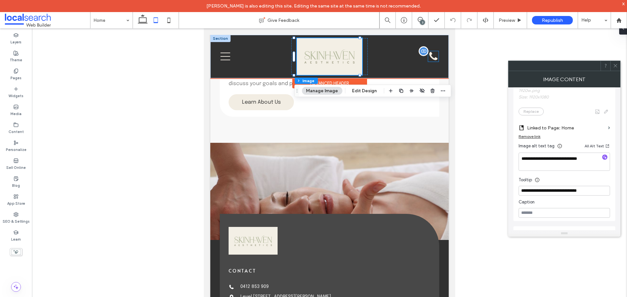
click at [430, 56] on div "Phone Icon" at bounding box center [433, 56] width 10 height 10
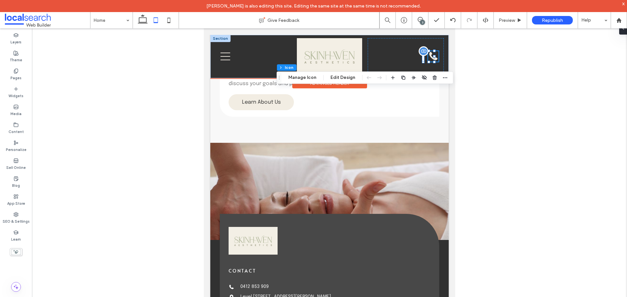
click at [430, 57] on div "Phone Icon" at bounding box center [433, 56] width 10 height 10
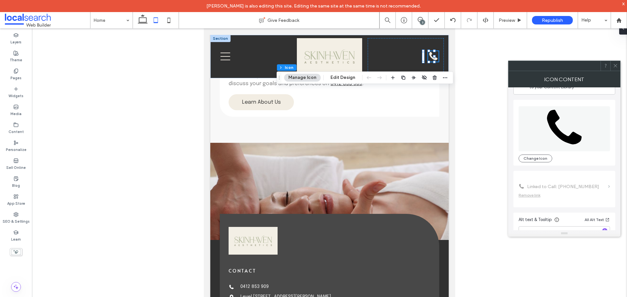
scroll to position [40, 0]
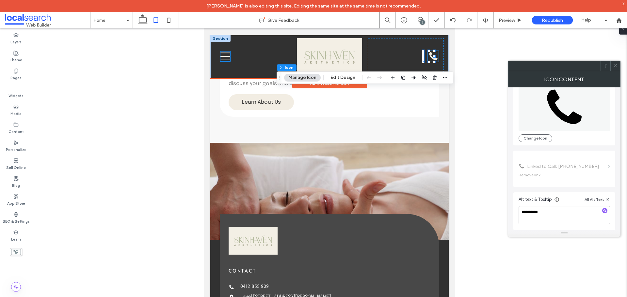
click at [227, 57] on icon at bounding box center [225, 57] width 10 height 8
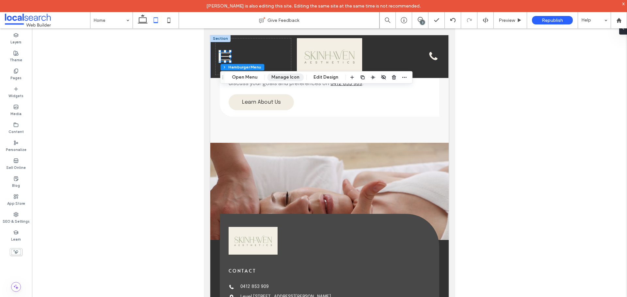
click at [274, 75] on button "Manage Icon" at bounding box center [285, 77] width 37 height 8
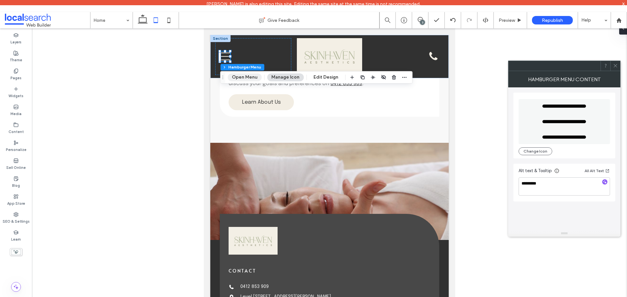
drag, startPoint x: 51, startPoint y: 42, endPoint x: 106, endPoint y: 27, distance: 57.2
click at [253, 74] on button "Open Menu" at bounding box center [245, 77] width 34 height 8
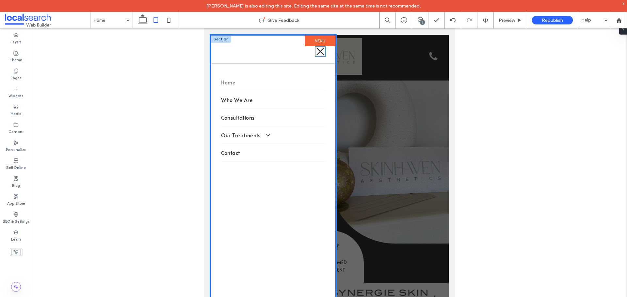
scroll to position [0, 0]
click at [315, 54] on icon "Close Icon" at bounding box center [320, 52] width 10 height 10
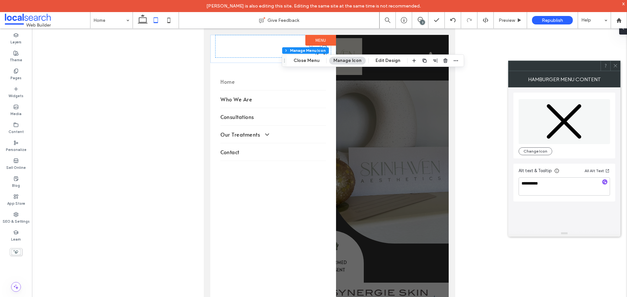
click at [413, 131] on div at bounding box center [329, 171] width 238 height 273
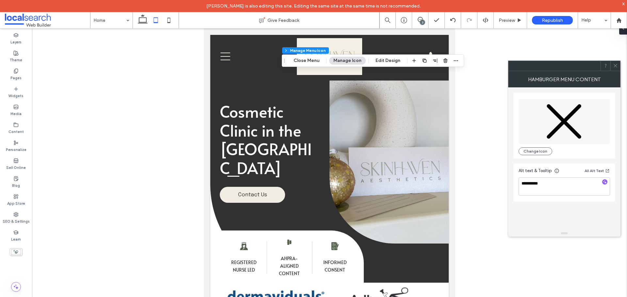
scroll to position [1428, 0]
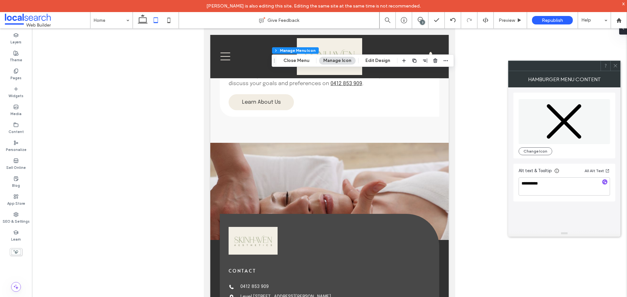
click at [164, 22] on icon at bounding box center [168, 20] width 13 height 13
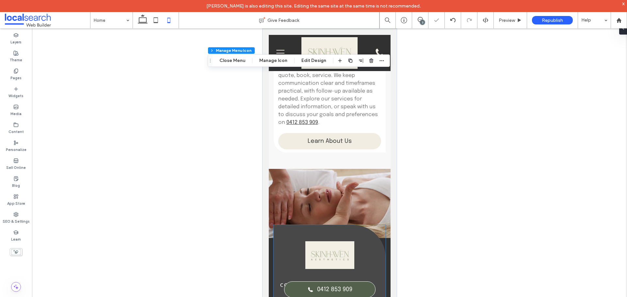
scroll to position [0, 0]
click at [142, 20] on icon at bounding box center [142, 20] width 13 height 13
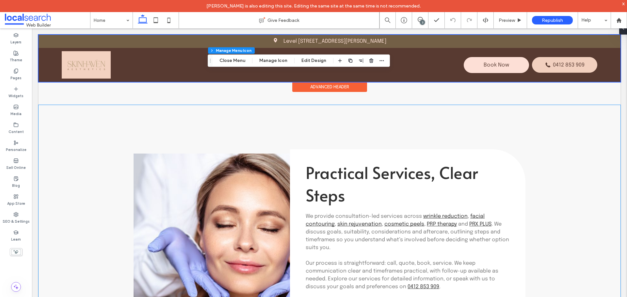
scroll to position [1525, 0]
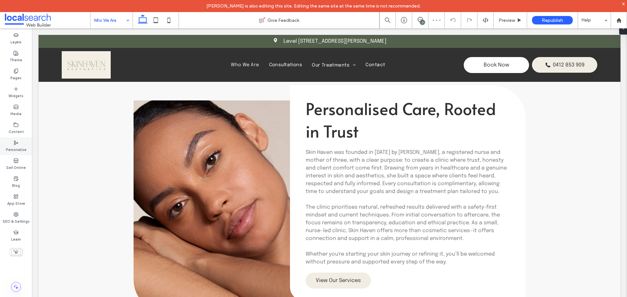
scroll to position [228, 0]
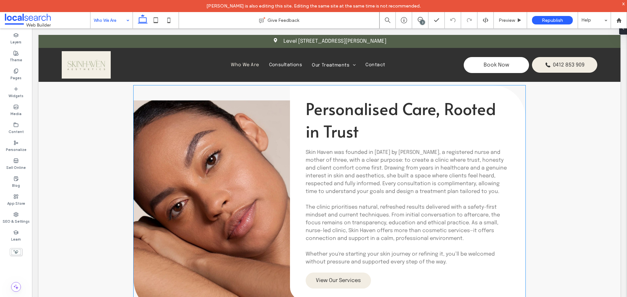
click at [187, 174] on link at bounding box center [245, 207] width 222 height 212
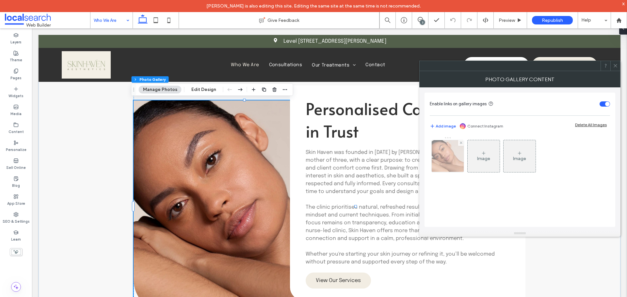
click at [449, 163] on img at bounding box center [448, 156] width 48 height 32
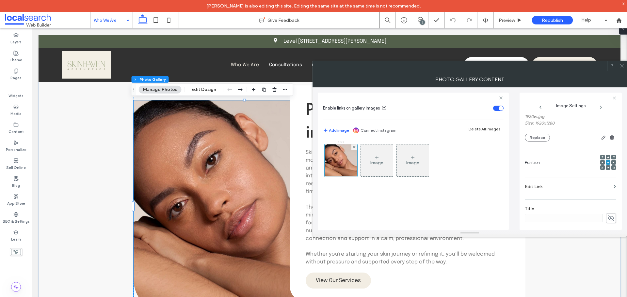
scroll to position [204, 0]
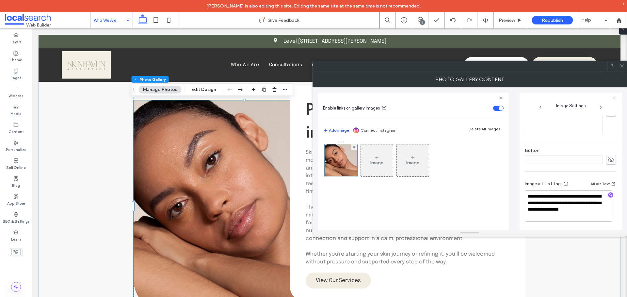
click at [622, 66] on use at bounding box center [621, 65] width 3 height 3
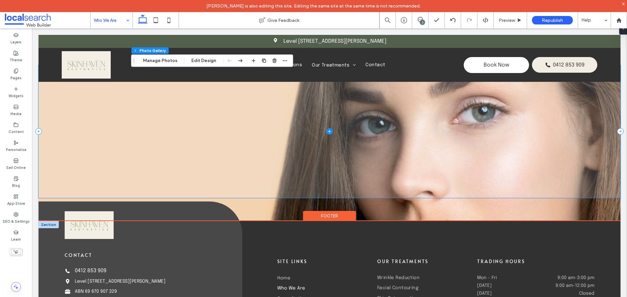
scroll to position [612, 0]
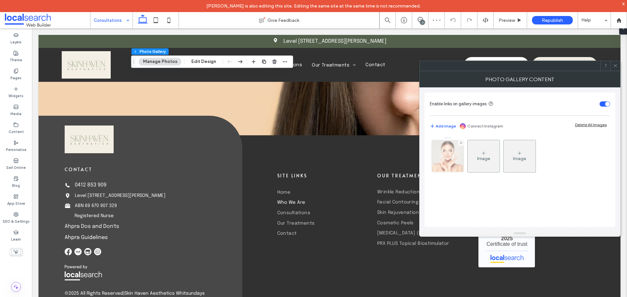
click at [451, 167] on img at bounding box center [447, 156] width 47 height 32
type input "**"
type input "****"
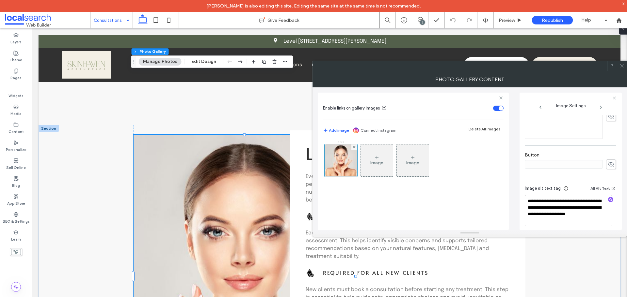
scroll to position [199, 0]
click at [620, 66] on icon at bounding box center [621, 65] width 5 height 5
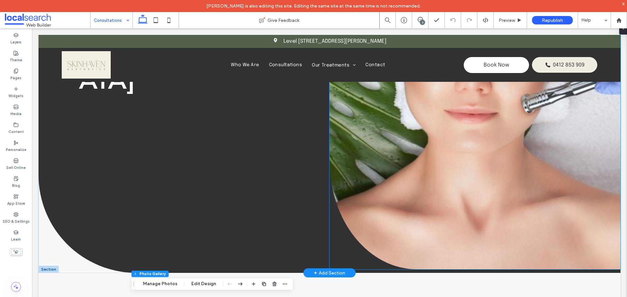
scroll to position [0, 0]
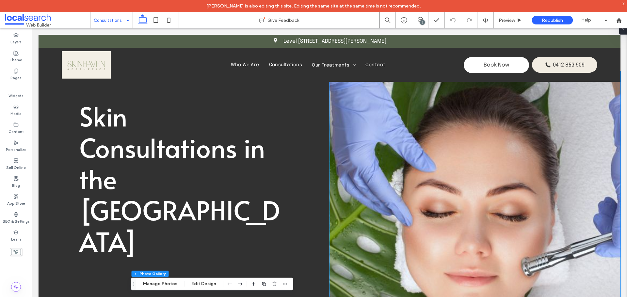
click at [359, 119] on link at bounding box center [474, 252] width 291 height 362
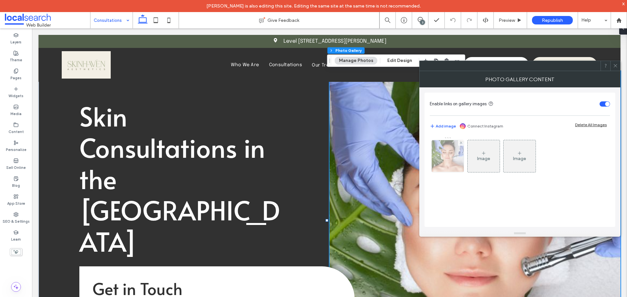
click at [451, 160] on div at bounding box center [448, 156] width 32 height 32
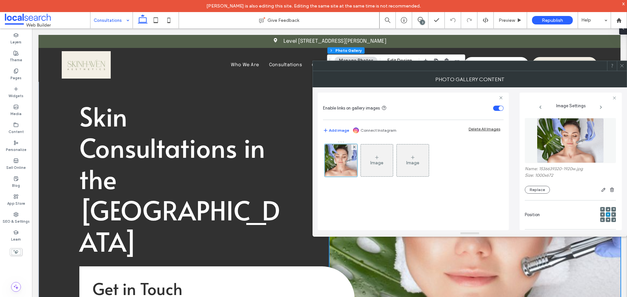
scroll to position [196, 0]
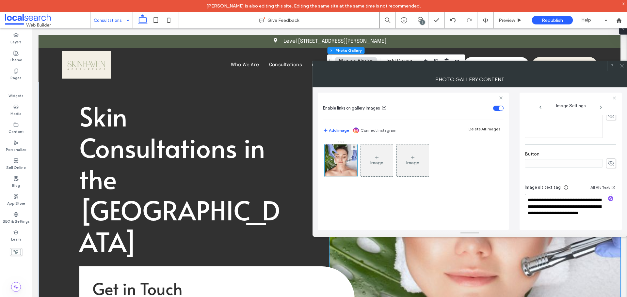
click at [621, 68] on span at bounding box center [621, 66] width 5 height 10
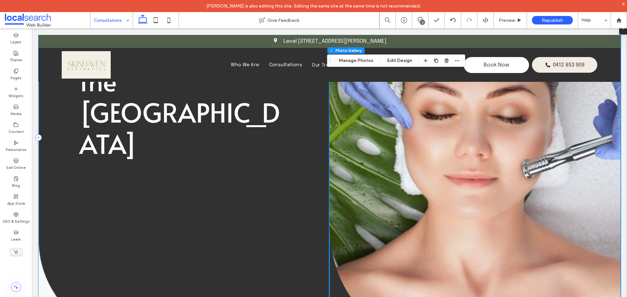
scroll to position [0, 0]
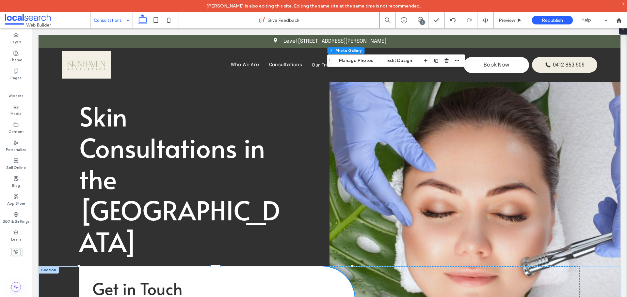
drag, startPoint x: 171, startPoint y: 263, endPoint x: 386, endPoint y: 32, distance: 315.7
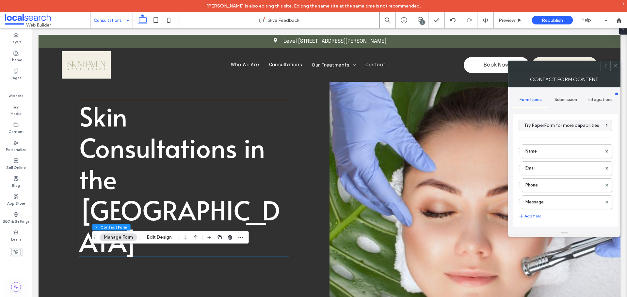
type input "*"
type input "***"
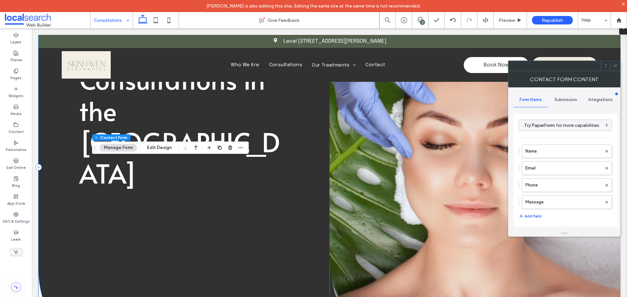
scroll to position [98, 0]
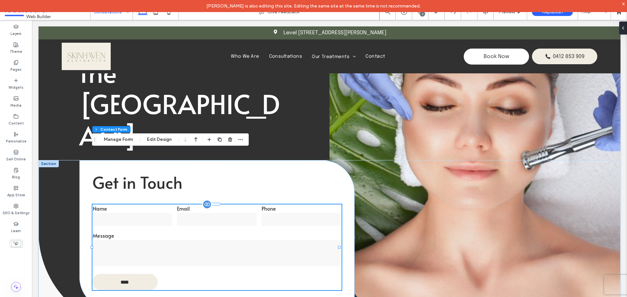
click at [294, 170] on p "Get in Touch" at bounding box center [216, 183] width 249 height 27
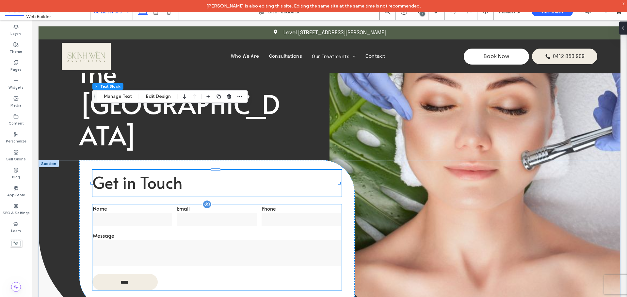
click at [251, 213] on input "email" at bounding box center [217, 219] width 80 height 13
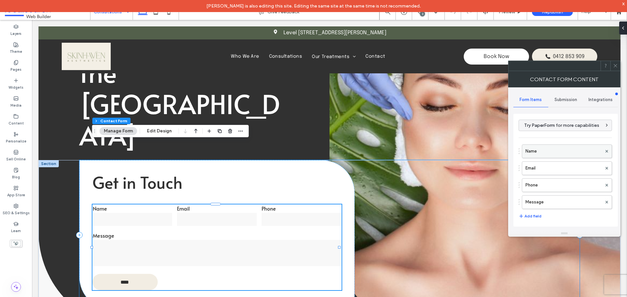
type input "****"
type input "*"
type input "***"
click at [556, 152] on label "Name" at bounding box center [563, 151] width 76 height 13
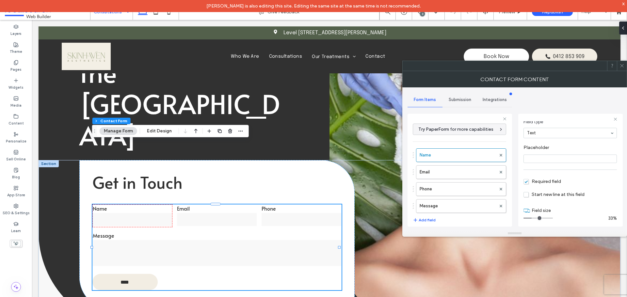
scroll to position [46, 0]
click at [466, 173] on label "Email" at bounding box center [457, 172] width 76 height 13
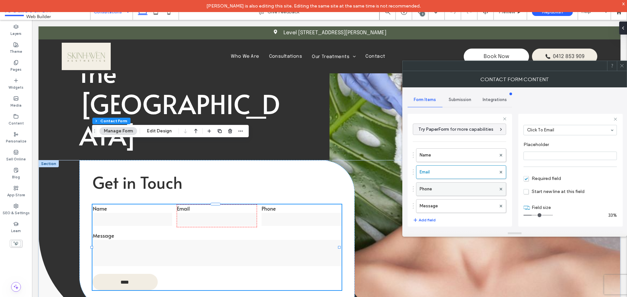
click at [462, 182] on div "Phone" at bounding box center [461, 189] width 90 height 14
click at [465, 203] on label "Message" at bounding box center [457, 206] width 76 height 13
click at [464, 192] on label "Phone" at bounding box center [457, 189] width 76 height 13
type input "*"
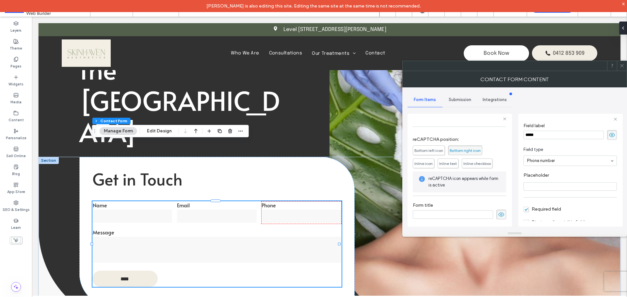
scroll to position [0, 0]
click at [465, 99] on span "Submission" at bounding box center [460, 99] width 23 height 5
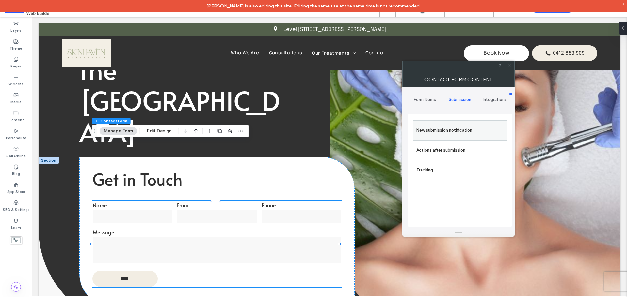
click at [452, 131] on label "New submission notification" at bounding box center [459, 130] width 87 height 13
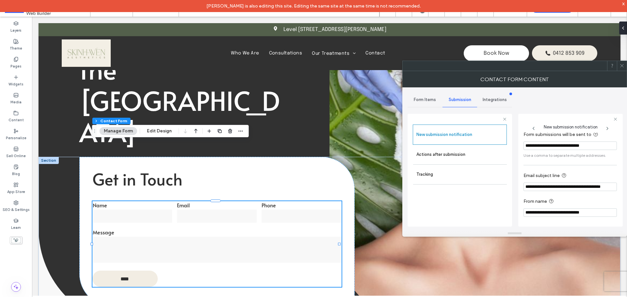
scroll to position [34, 0]
click at [469, 158] on label "Actions after submission" at bounding box center [459, 154] width 87 height 13
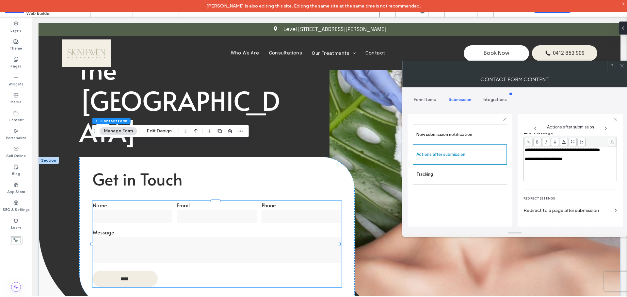
scroll to position [88, 0]
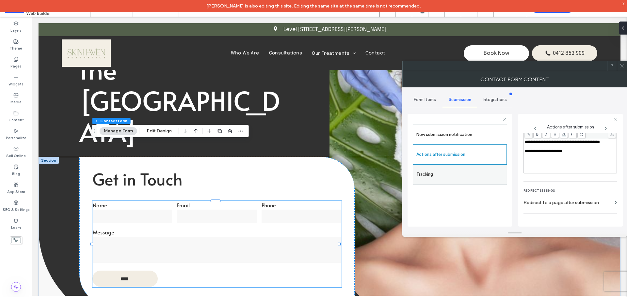
click at [475, 173] on label "Tracking" at bounding box center [459, 174] width 87 height 13
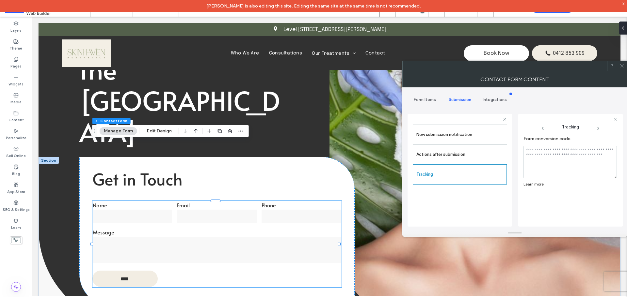
click at [619, 65] on icon at bounding box center [621, 65] width 5 height 5
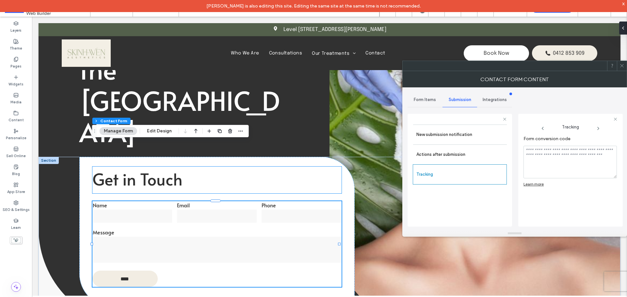
click at [164, 134] on button "Edit Design" at bounding box center [159, 131] width 33 height 8
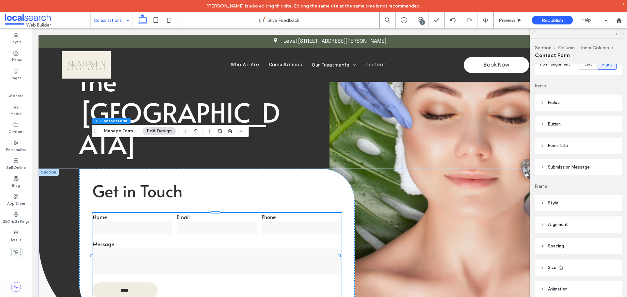
scroll to position [98, 0]
click at [577, 169] on span "Submission Message" at bounding box center [569, 167] width 42 height 7
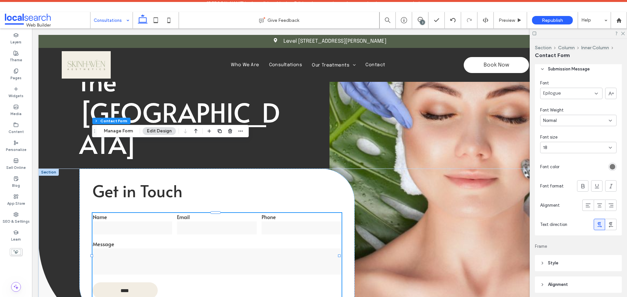
scroll to position [196, 0]
